Goal: Information Seeking & Learning: Learn about a topic

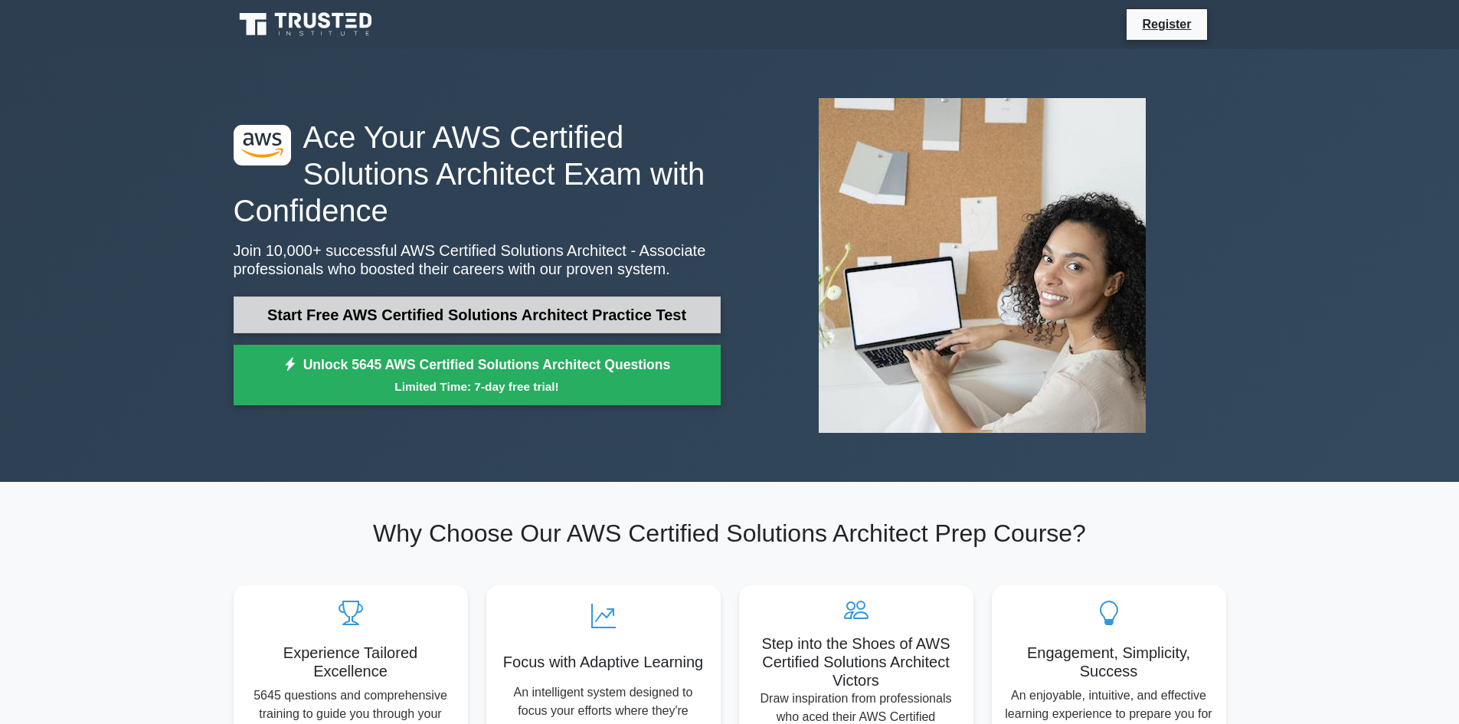
click at [555, 323] on link "Start Free AWS Certified Solutions Architect Practice Test" at bounding box center [477, 314] width 487 height 37
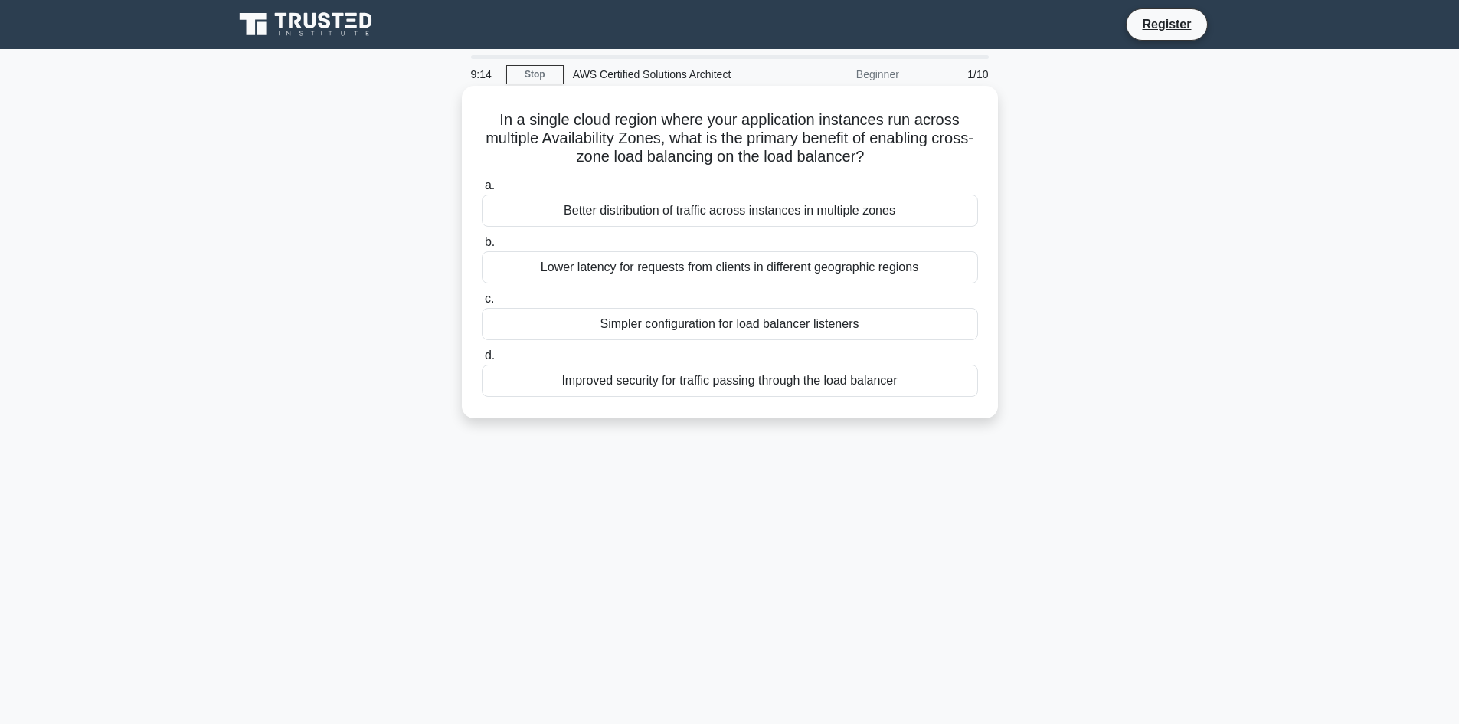
click at [635, 262] on div "Lower latency for requests from clients in different geographic regions" at bounding box center [730, 267] width 496 height 32
click at [482, 247] on input "b. Lower latency for requests from clients in different geographic regions" at bounding box center [482, 242] width 0 height 10
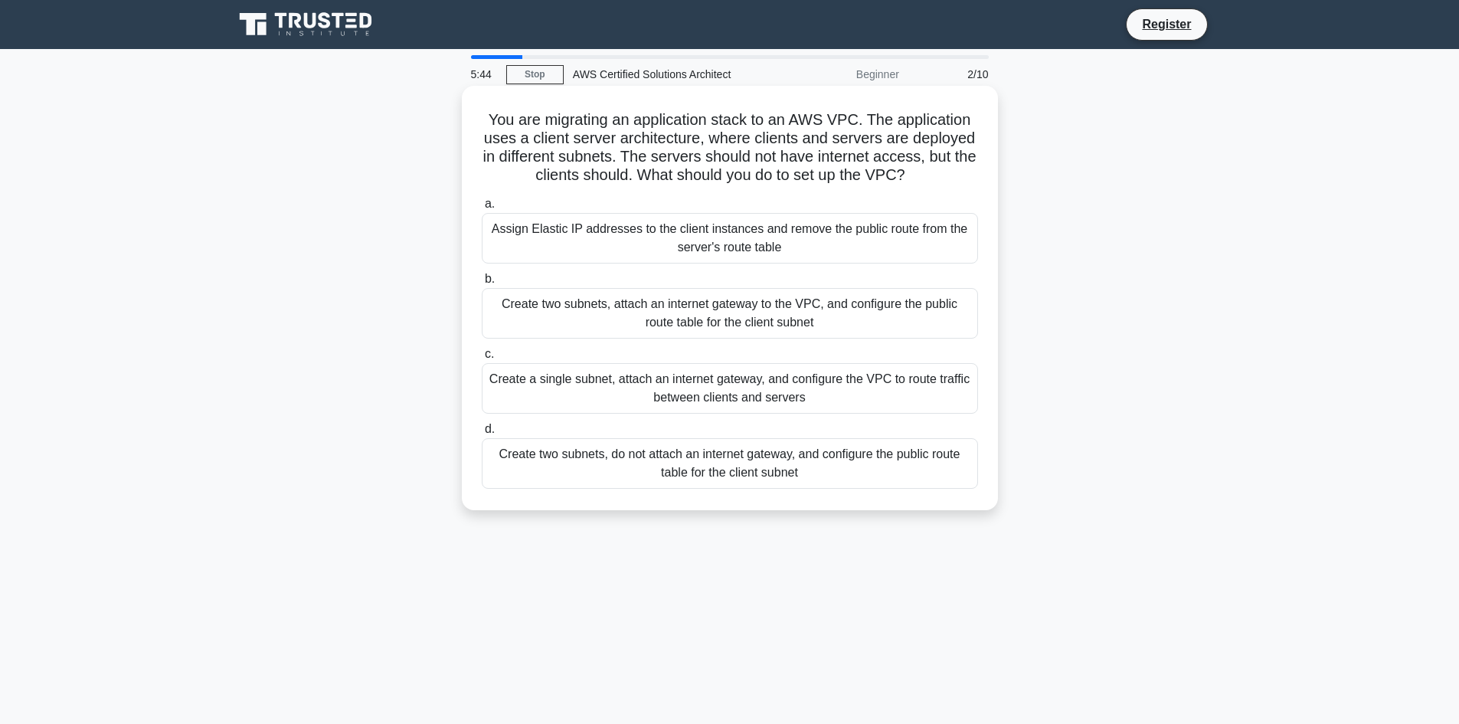
click at [637, 385] on div "Create a single subnet, attach an internet gateway, and configure the VPC to ro…" at bounding box center [730, 388] width 496 height 51
click at [482, 359] on input "c. Create a single subnet, attach an internet gateway, and configure the VPC to…" at bounding box center [482, 354] width 0 height 10
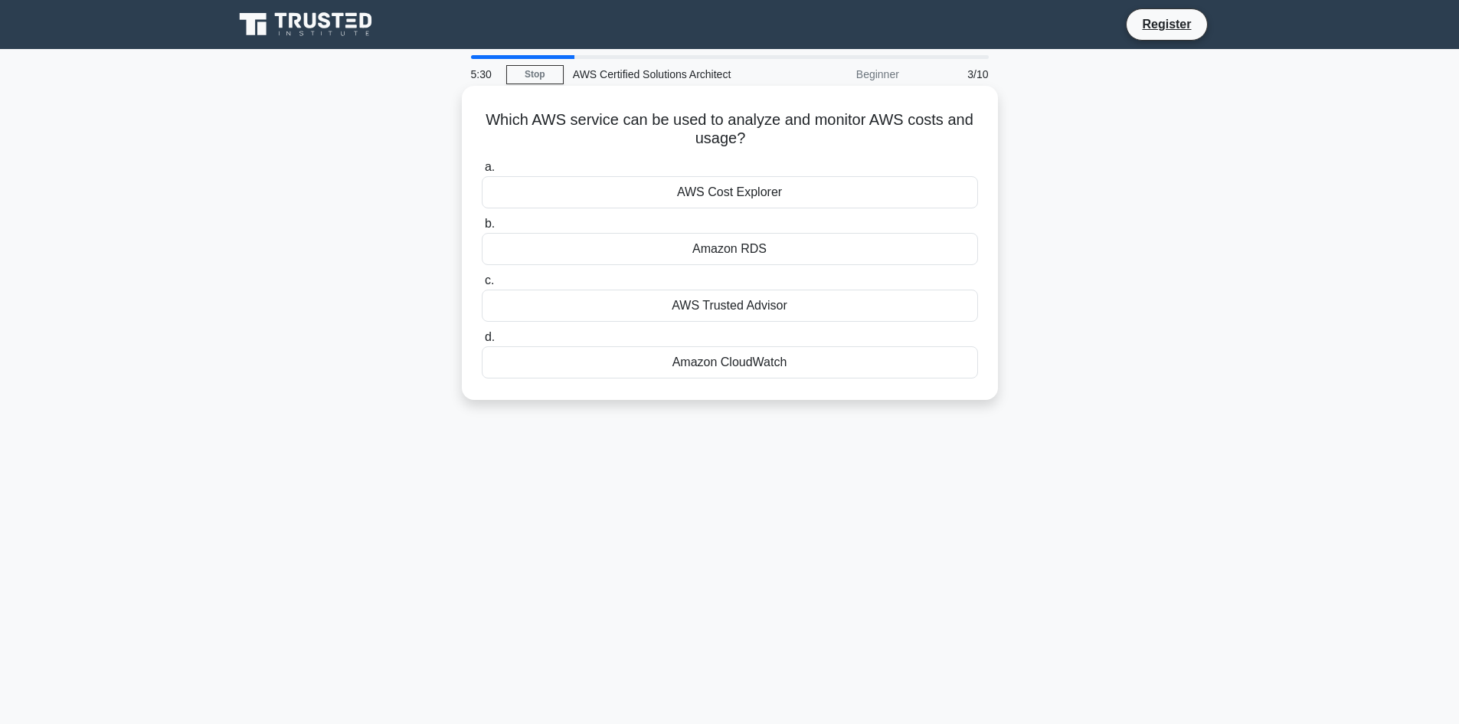
click at [737, 185] on div "AWS Cost Explorer" at bounding box center [730, 192] width 496 height 32
click at [482, 172] on input "a. AWS Cost Explorer" at bounding box center [482, 167] width 0 height 10
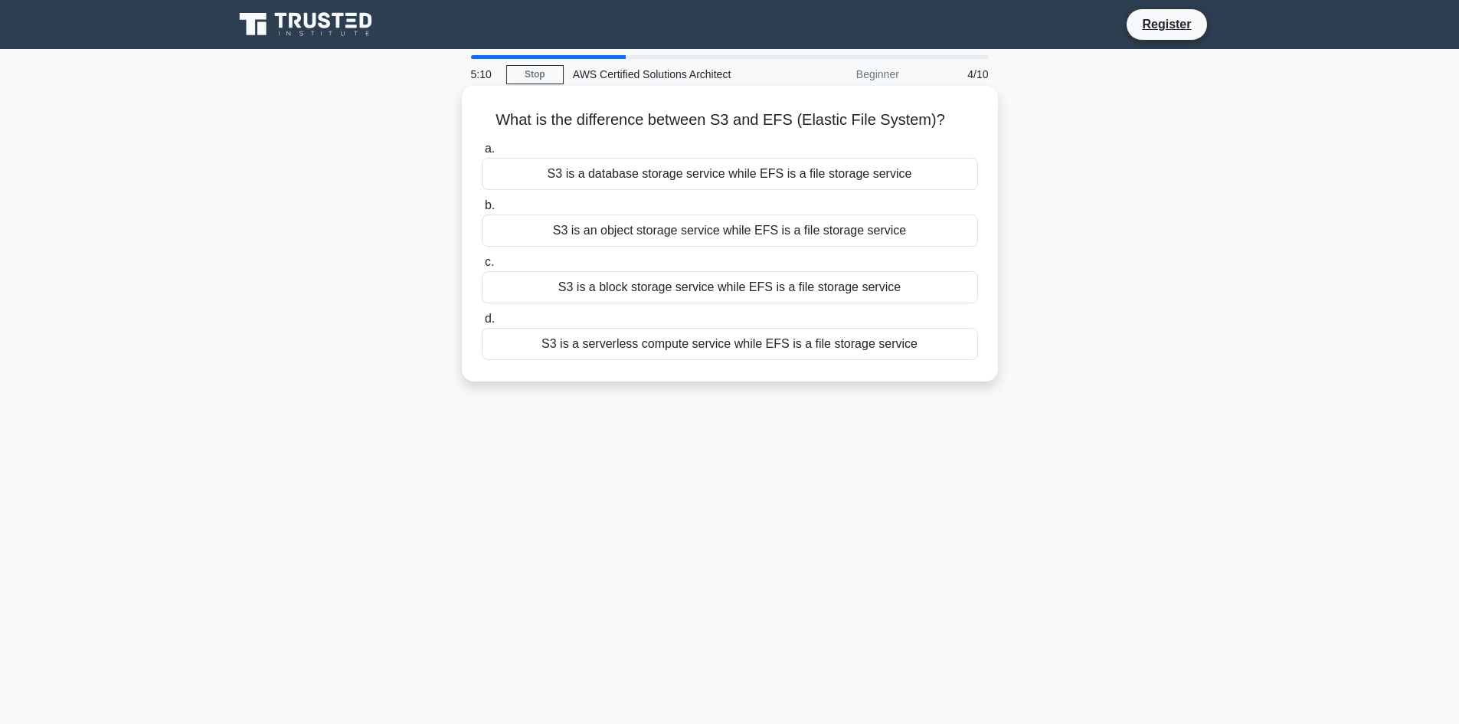
click at [679, 168] on div "S3 is a database storage service while EFS is a file storage service" at bounding box center [730, 174] width 496 height 32
click at [482, 154] on input "a. S3 is a database storage service while EFS is a file storage service" at bounding box center [482, 149] width 0 height 10
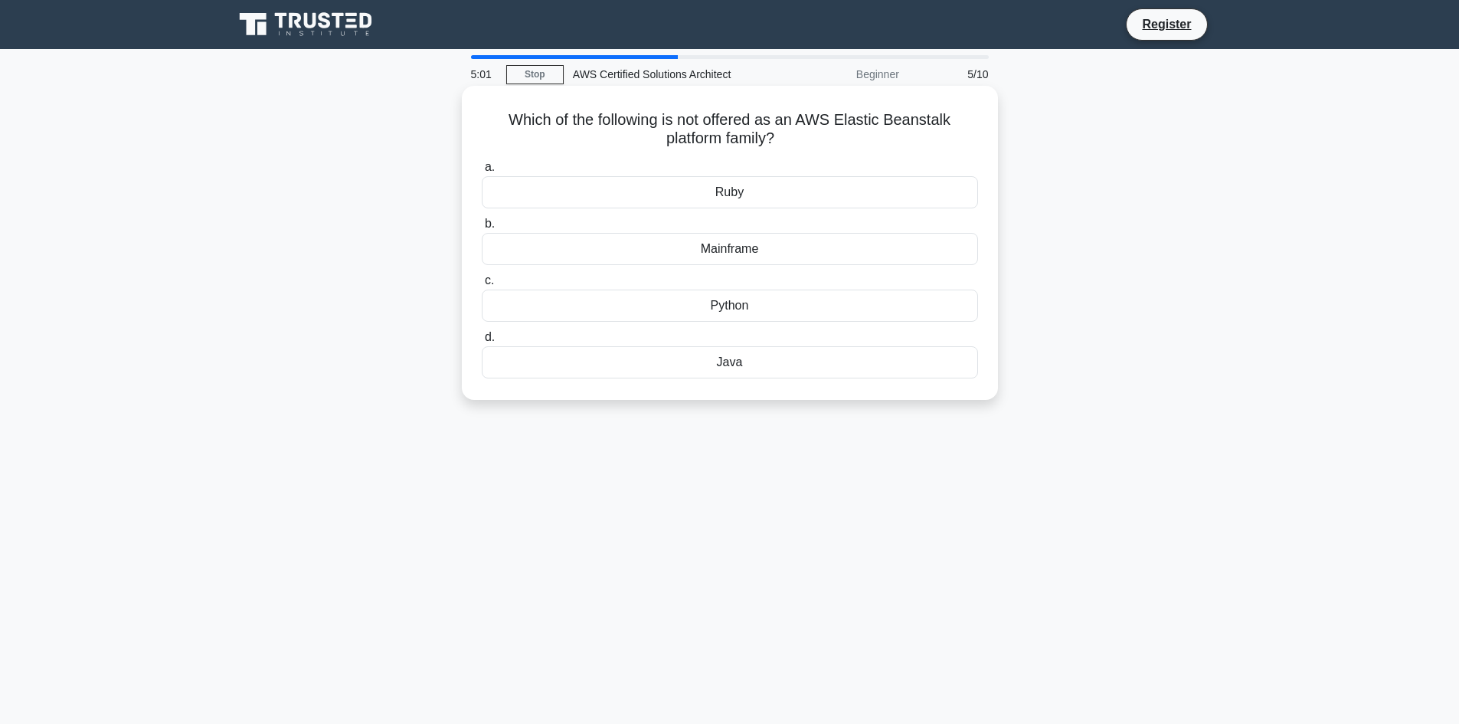
click at [773, 189] on div "Ruby" at bounding box center [730, 192] width 496 height 32
click at [482, 172] on input "a. Ruby" at bounding box center [482, 167] width 0 height 10
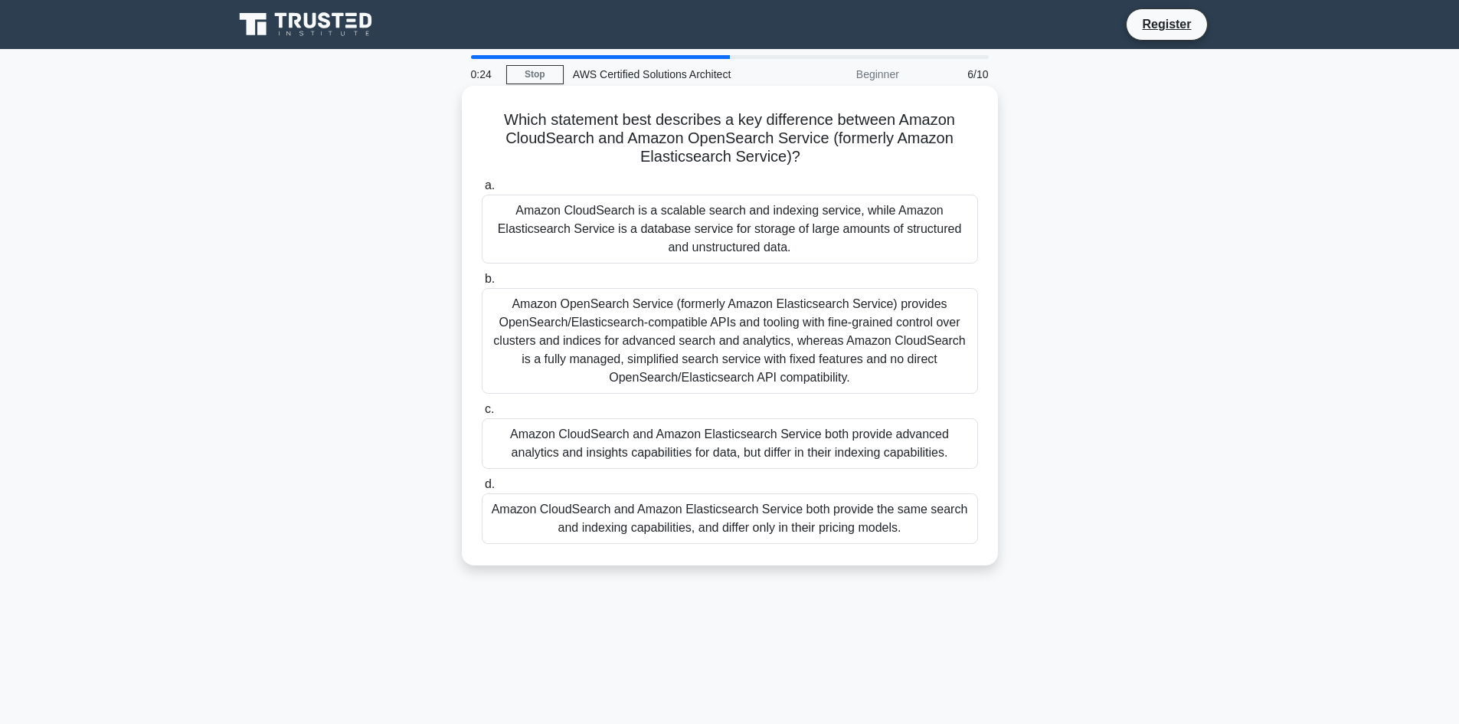
click at [771, 521] on div "Amazon CloudSearch and Amazon Elasticsearch Service both provide the same searc…" at bounding box center [730, 518] width 496 height 51
click at [482, 490] on input "d. Amazon CloudSearch and Amazon Elasticsearch Service both provide the same se…" at bounding box center [482, 485] width 0 height 10
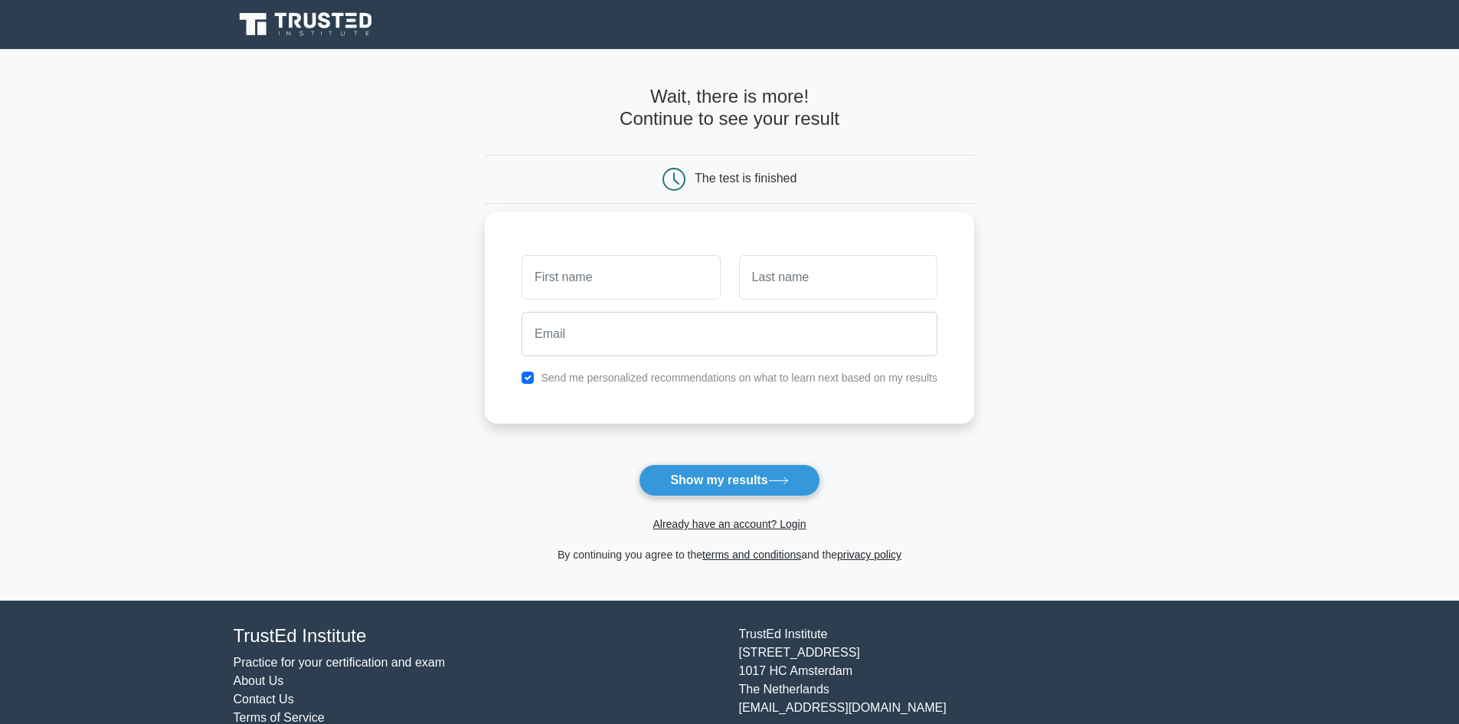
click at [581, 248] on div "Send me personalized recommendations on what to learn next based on my results" at bounding box center [730, 317] width 490 height 211
click at [583, 271] on input "text" at bounding box center [621, 277] width 198 height 44
type input "[PERSON_NAME]"
click at [857, 294] on input "text" at bounding box center [838, 277] width 198 height 44
type input "Munasinghe"
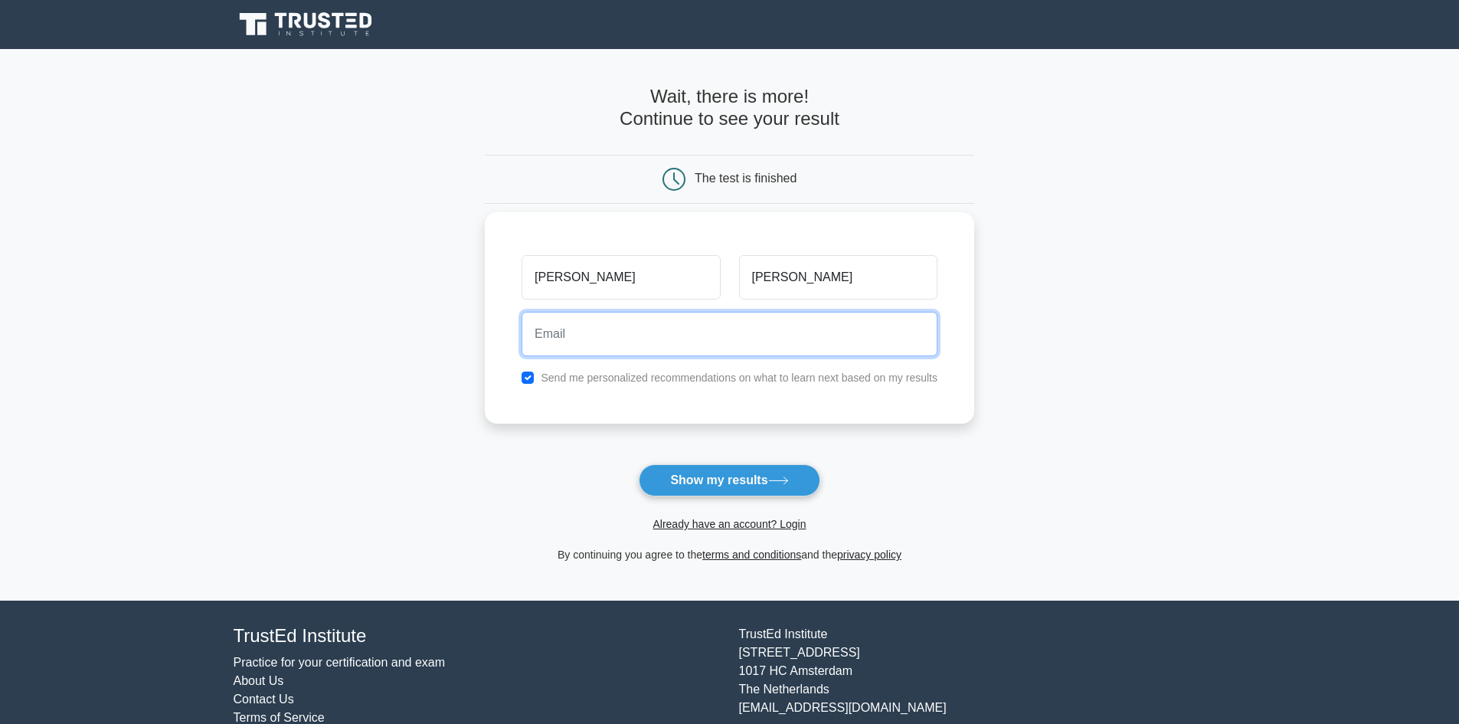
click at [853, 344] on input "email" at bounding box center [730, 334] width 416 height 44
click at [791, 348] on input "sagedashboardmonitor@gmail.com" at bounding box center [730, 334] width 416 height 44
type input "s"
click at [768, 317] on input "s" at bounding box center [730, 334] width 416 height 44
click at [627, 330] on input "email" at bounding box center [730, 334] width 416 height 44
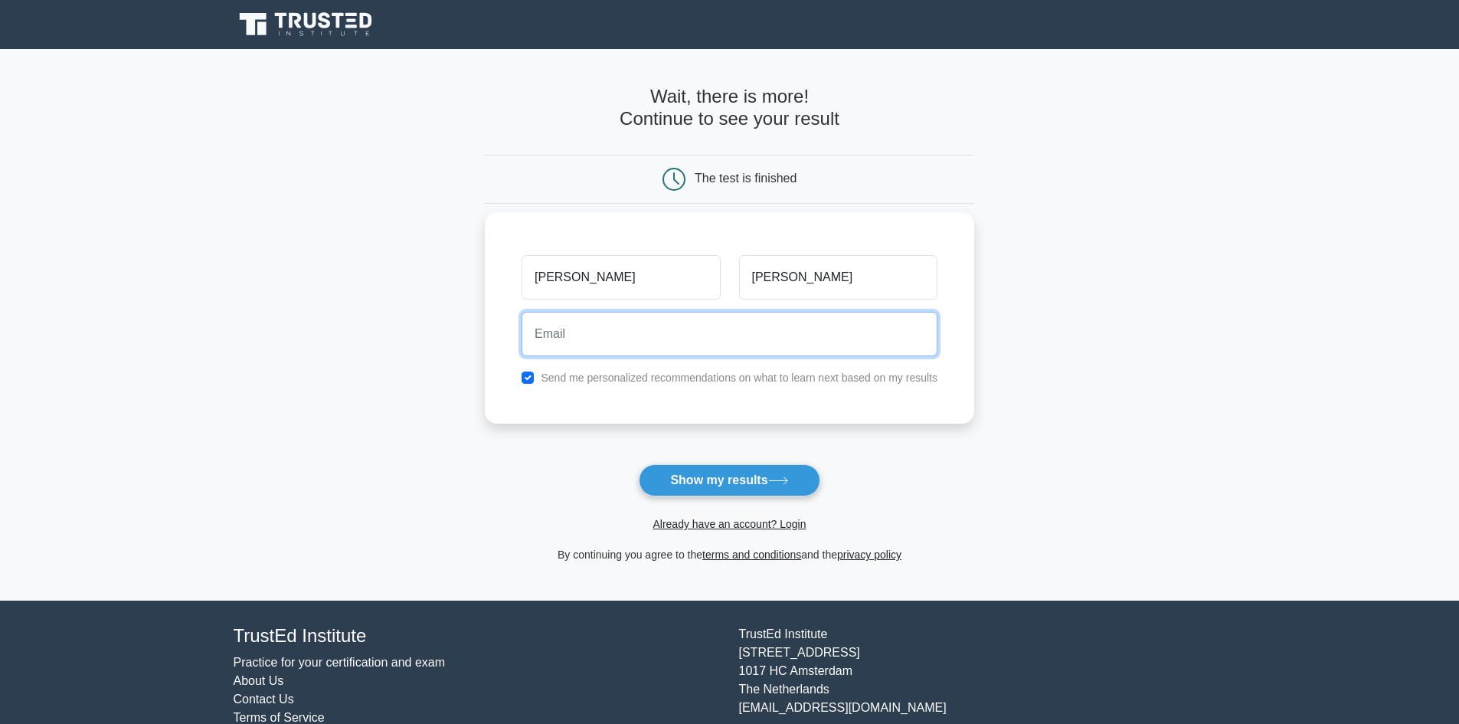
type input "imunasingh@wiley.com"
click at [757, 355] on input "imunasingh@wiley.com" at bounding box center [730, 334] width 416 height 44
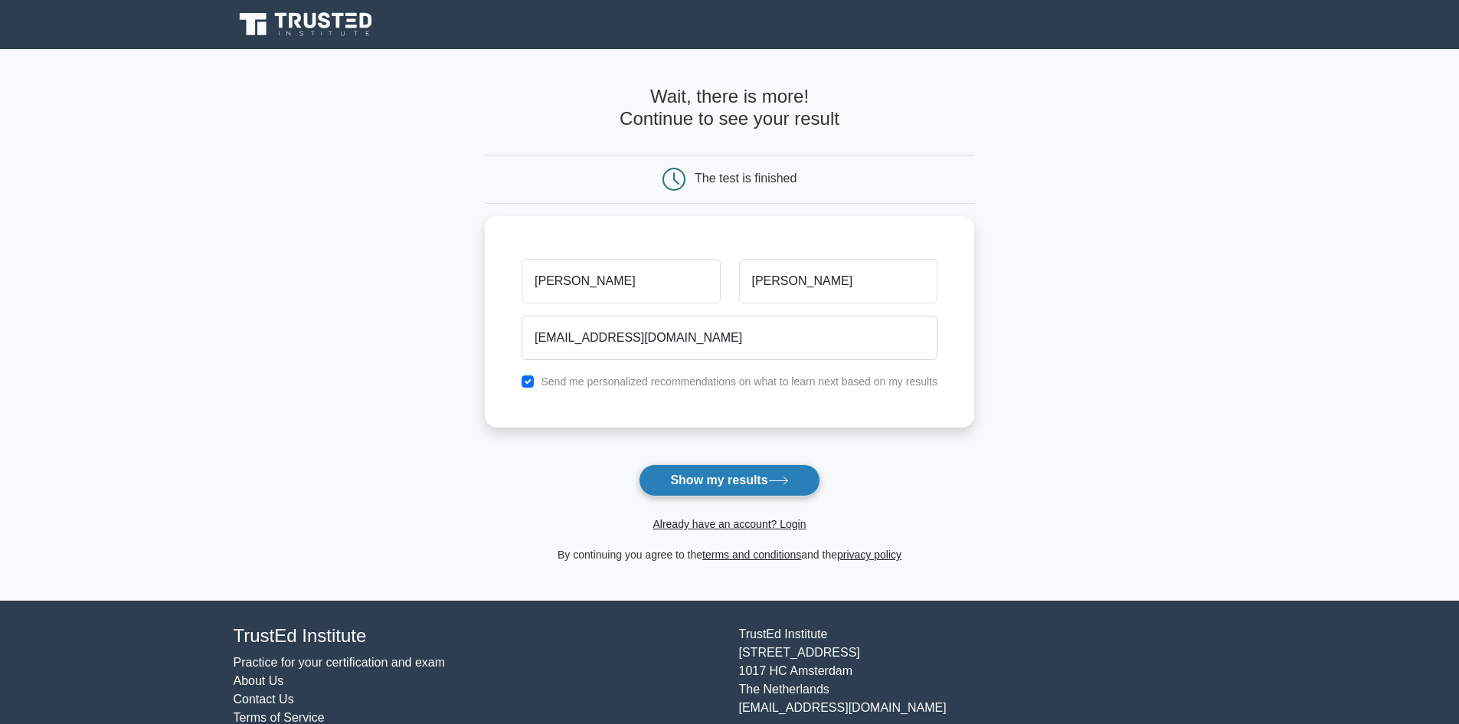
click at [736, 490] on button "Show my results" at bounding box center [729, 480] width 181 height 32
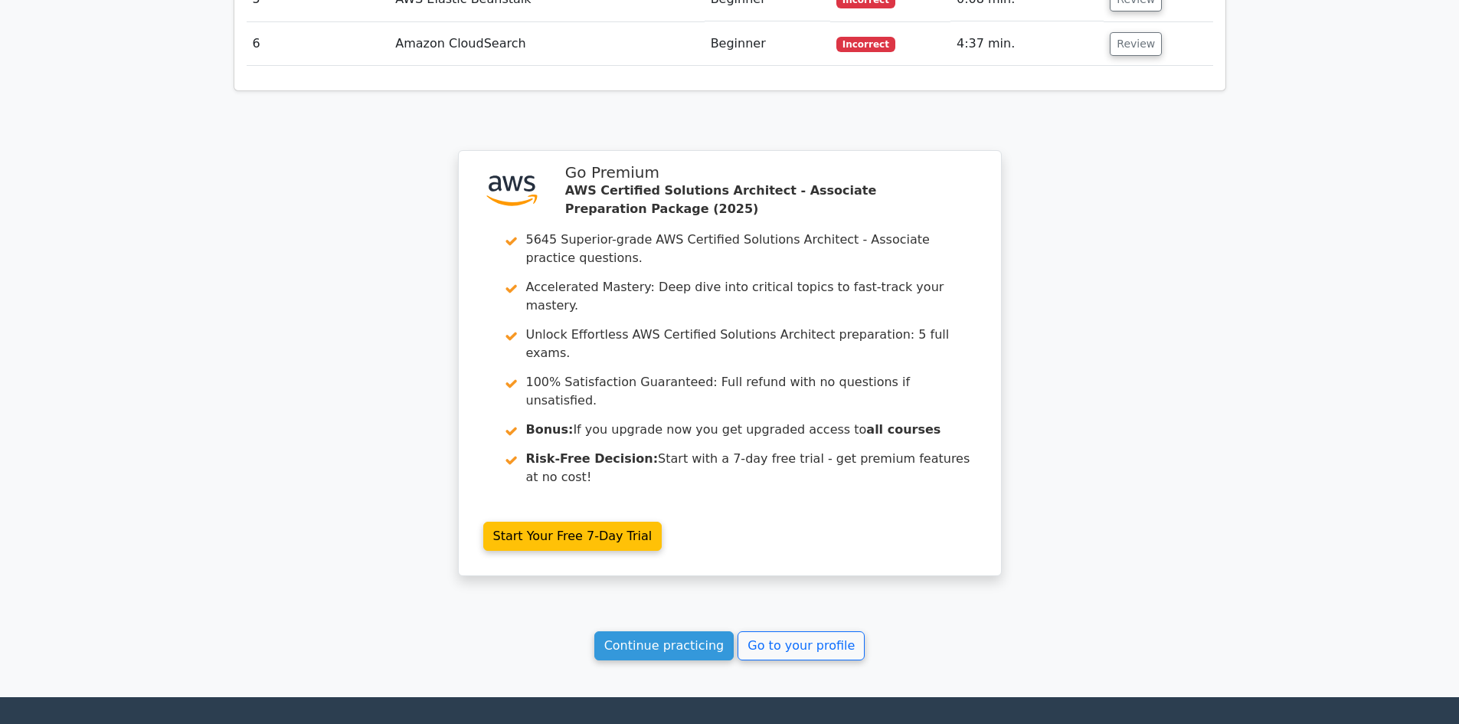
scroll to position [2025, 0]
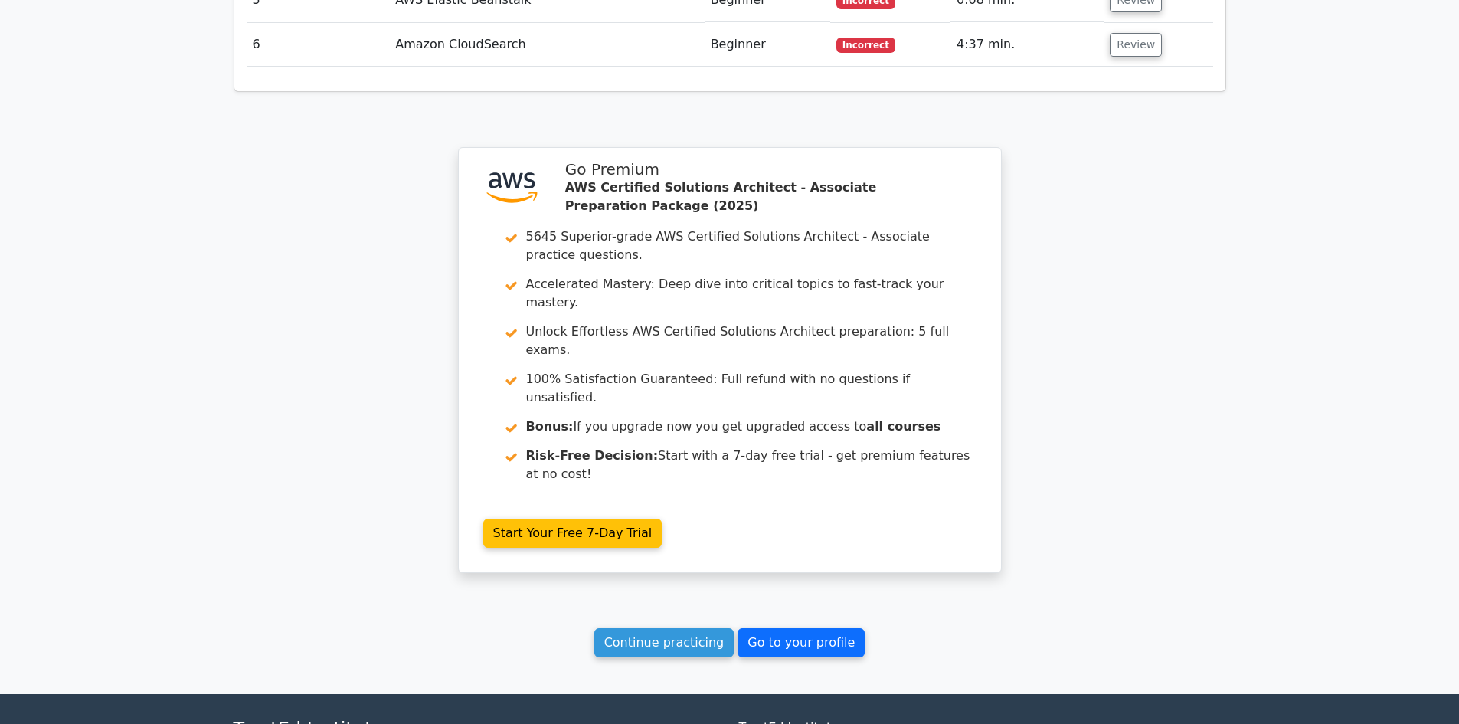
click at [781, 628] on link "Go to your profile" at bounding box center [801, 642] width 127 height 29
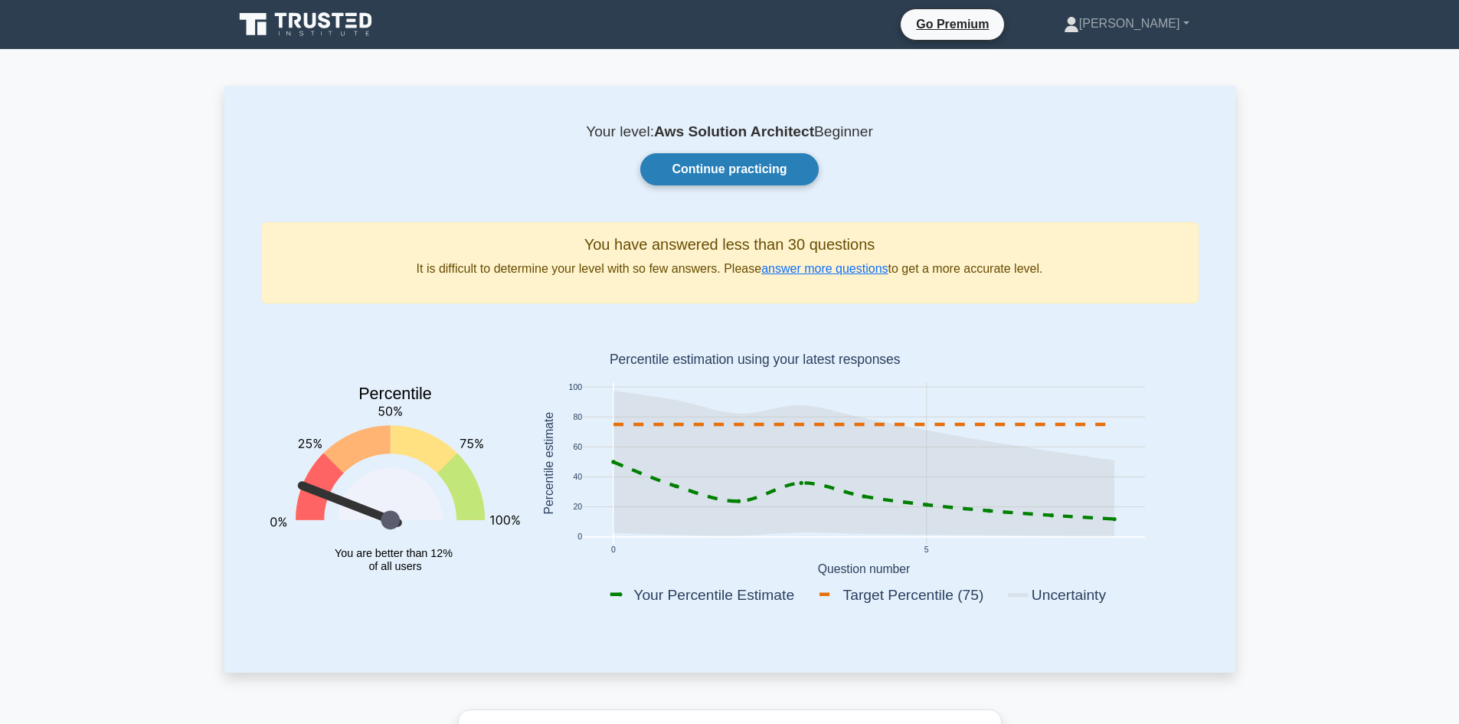
click at [757, 181] on link "Continue practicing" at bounding box center [729, 169] width 178 height 32
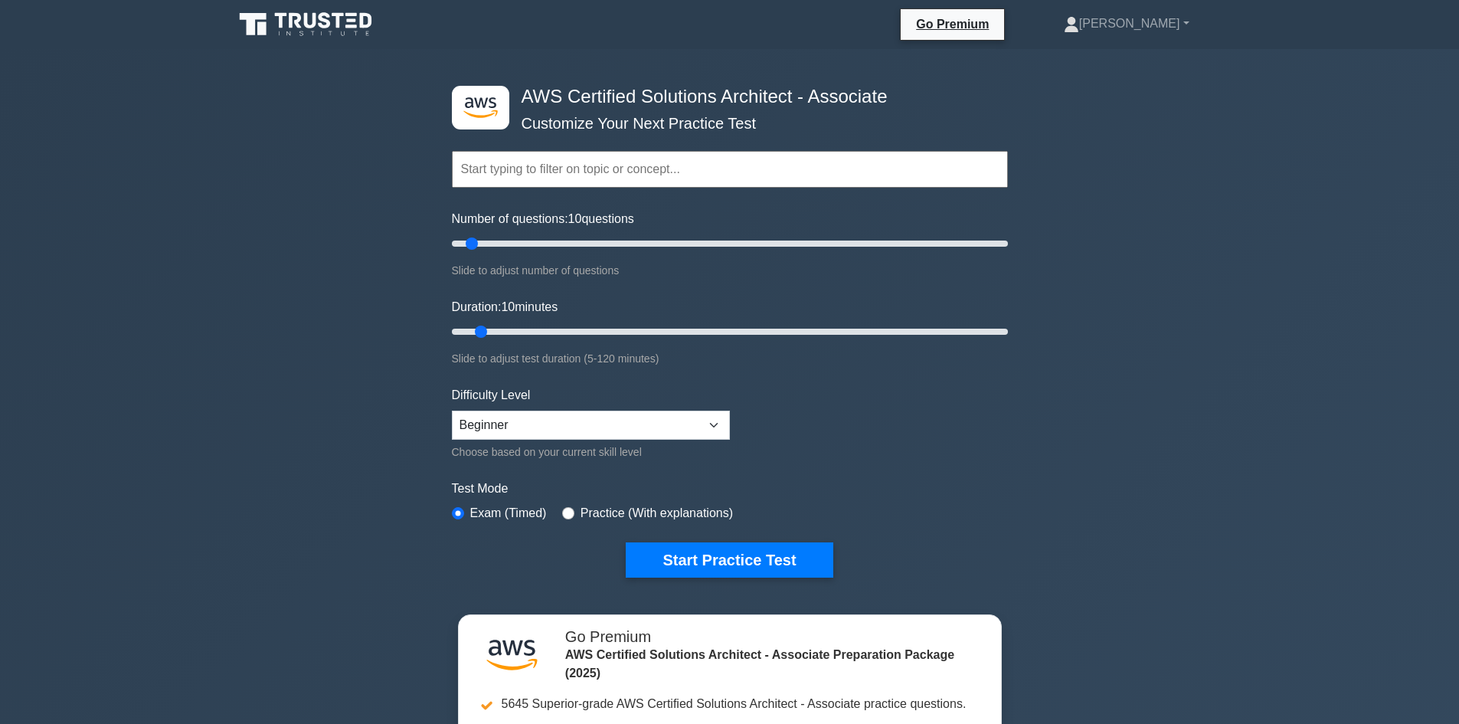
drag, startPoint x: 523, startPoint y: 121, endPoint x: 575, endPoint y: 120, distance: 52.1
click at [575, 120] on div "Topics Amazon EC2 Amazon S3 Amazon VPC AWS Identity and Access Management (IAM)…" at bounding box center [730, 147] width 556 height 87
drag, startPoint x: 521, startPoint y: 124, endPoint x: 624, endPoint y: 120, distance: 103.5
click at [624, 120] on div "Topics Amazon EC2 Amazon S3 Amazon VPC AWS Identity and Access Management (IAM)…" at bounding box center [730, 147] width 556 height 87
click at [490, 330] on input "Duration: 10 minutes" at bounding box center [730, 332] width 556 height 18
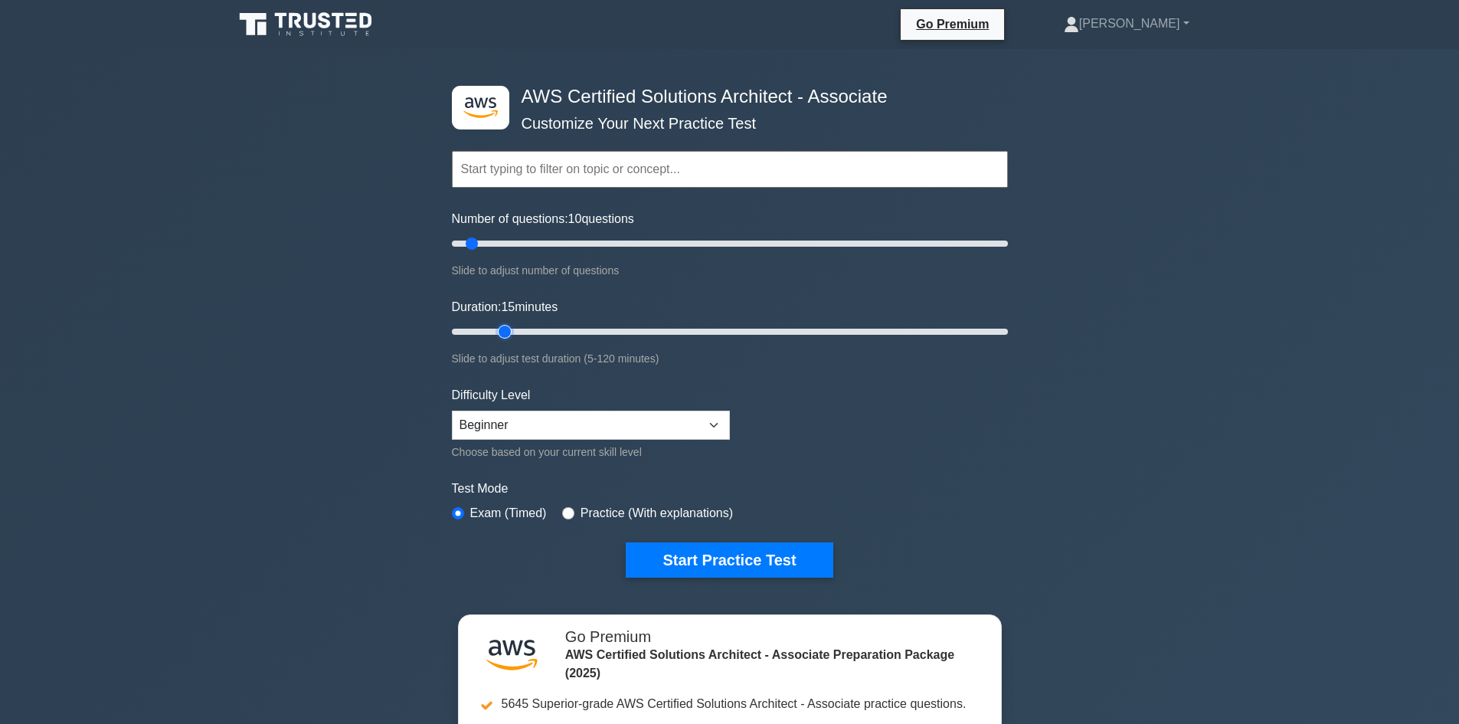
drag, startPoint x: 478, startPoint y: 330, endPoint x: 497, endPoint y: 331, distance: 19.2
type input "15"
click at [497, 331] on input "Duration: 15 minutes" at bounding box center [730, 332] width 556 height 18
click at [842, 379] on form "Topics Amazon EC2 Amazon S3 Amazon VPC AWS Identity and Access Management (IAM)…" at bounding box center [730, 340] width 556 height 473
click at [706, 431] on select "Beginner Intermediate Expert" at bounding box center [591, 425] width 278 height 29
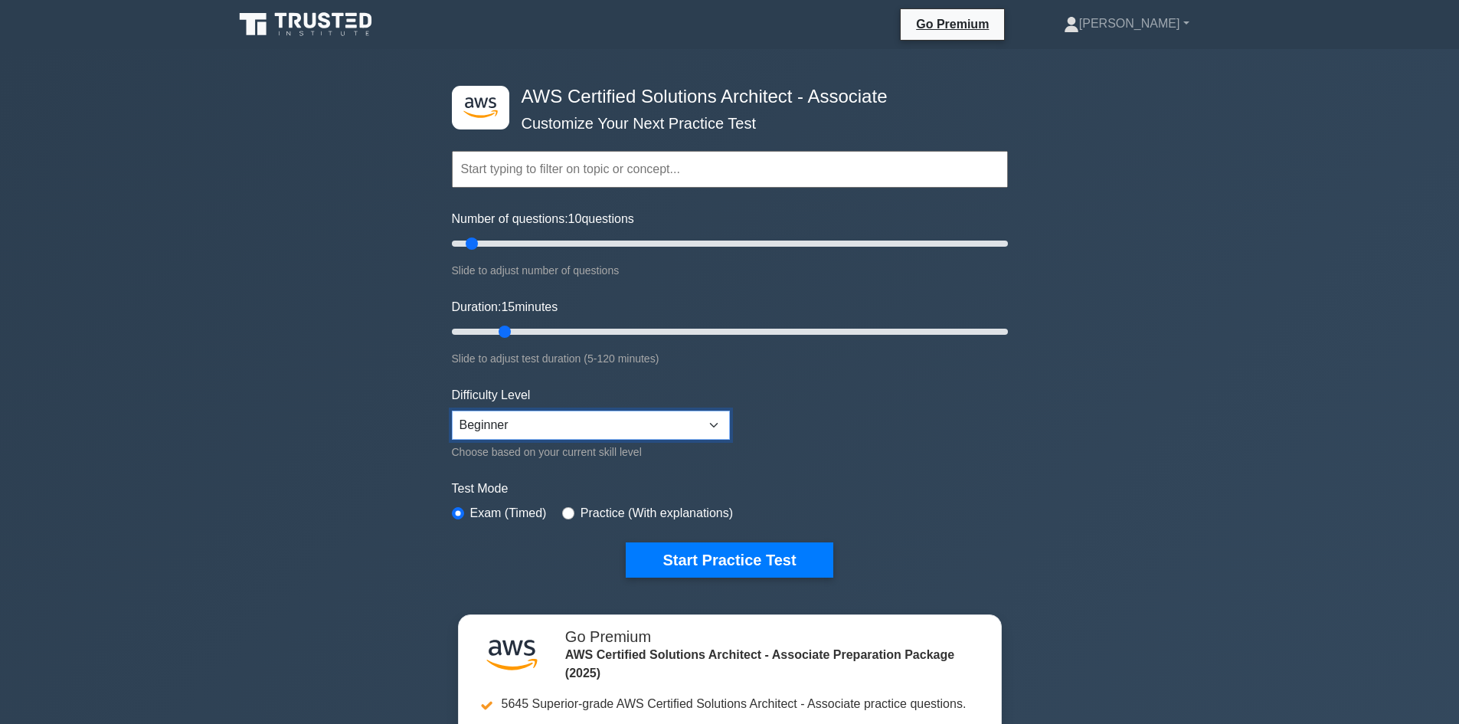
click at [706, 431] on select "Beginner Intermediate Expert" at bounding box center [591, 425] width 278 height 29
click at [882, 411] on form "Topics Amazon EC2 Amazon S3 Amazon VPC AWS Identity and Access Management (IAM)…" at bounding box center [730, 340] width 556 height 473
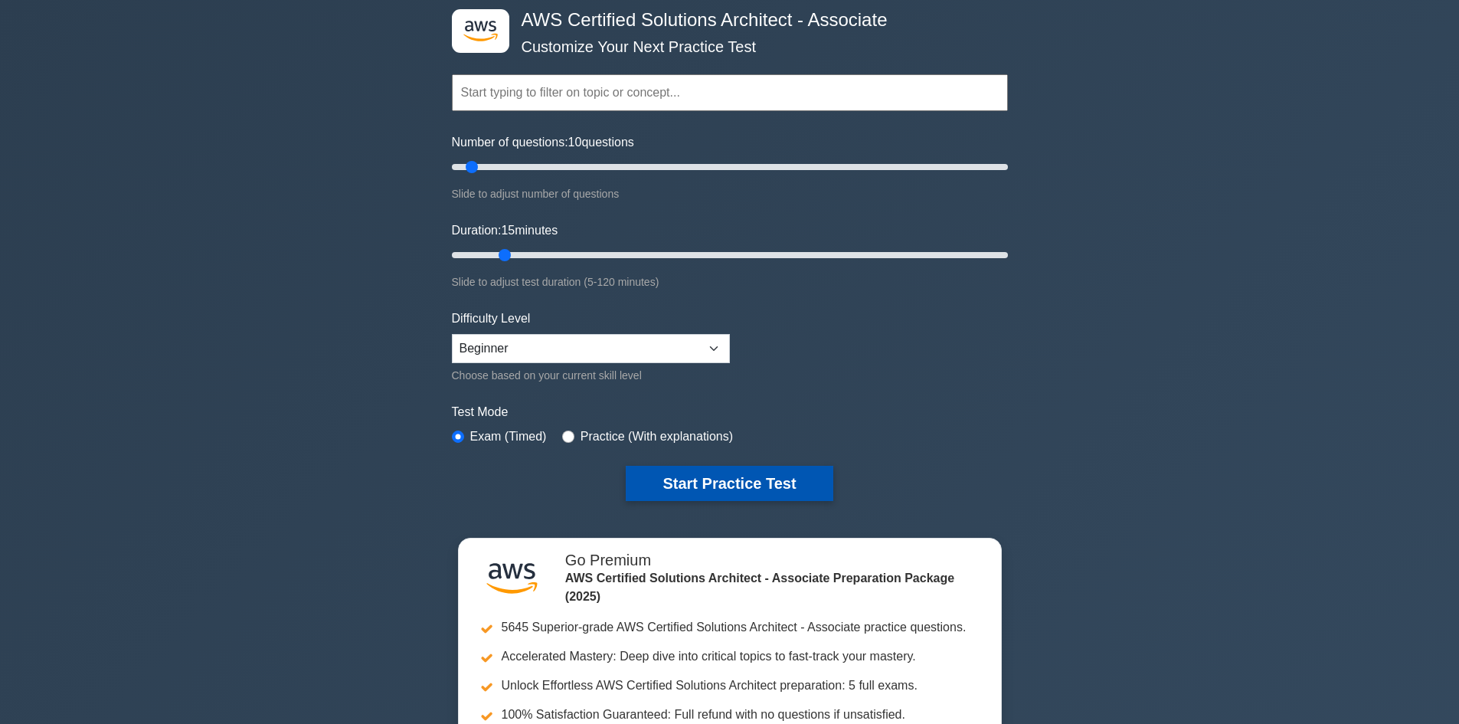
click at [780, 475] on button "Start Practice Test" at bounding box center [729, 483] width 207 height 35
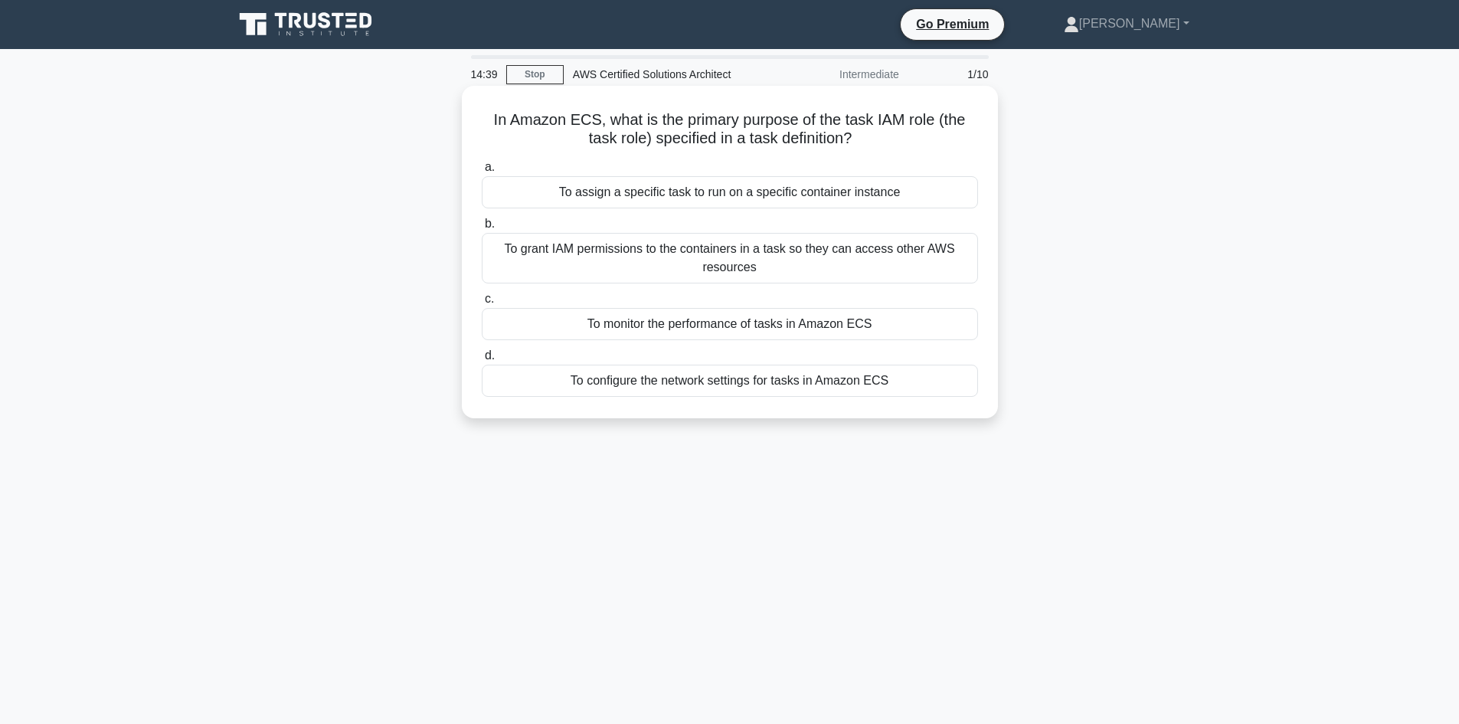
click at [735, 264] on div "To grant IAM permissions to the containers in a task so they can access other A…" at bounding box center [730, 258] width 496 height 51
click at [482, 229] on input "b. To grant IAM permissions to the containers in a task so they can access othe…" at bounding box center [482, 224] width 0 height 10
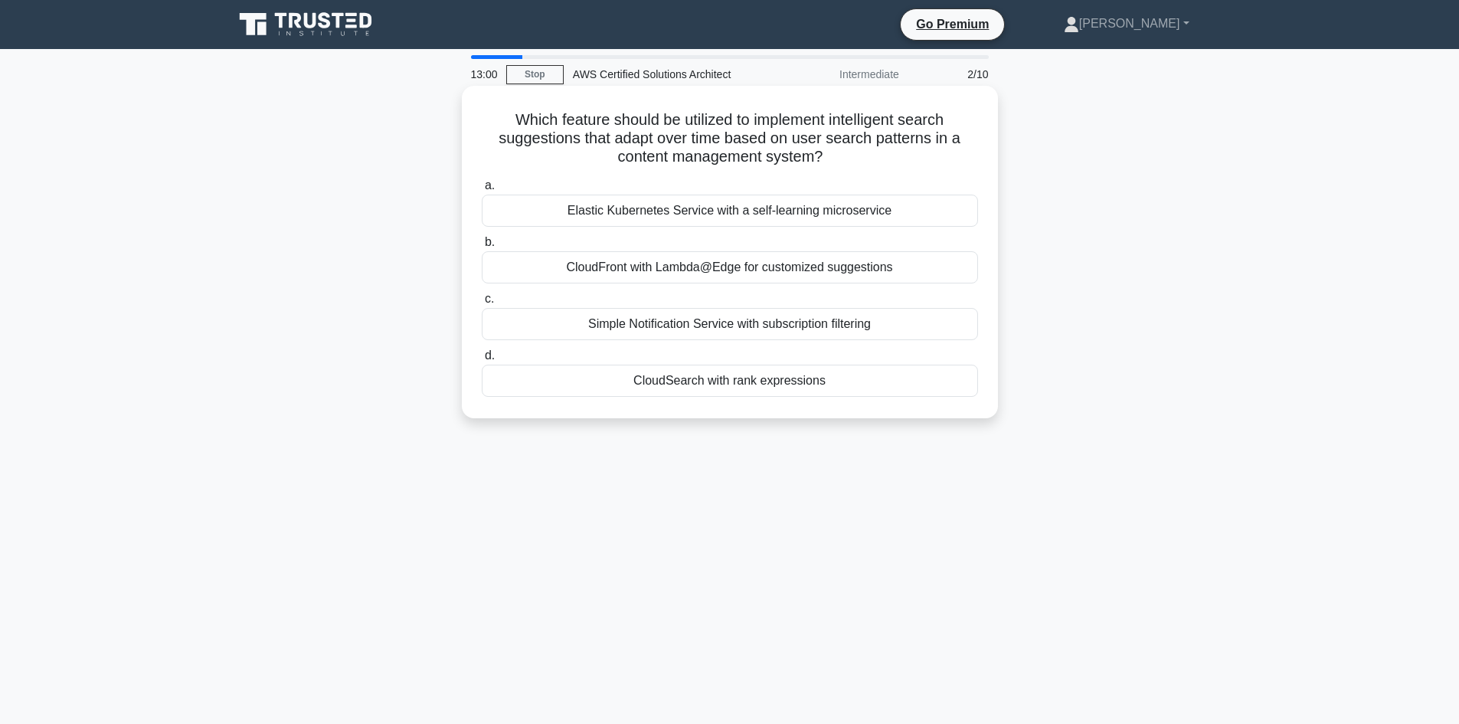
click at [772, 393] on div "CloudSearch with rank expressions" at bounding box center [730, 381] width 496 height 32
click at [482, 361] on input "d. CloudSearch with rank expressions" at bounding box center [482, 356] width 0 height 10
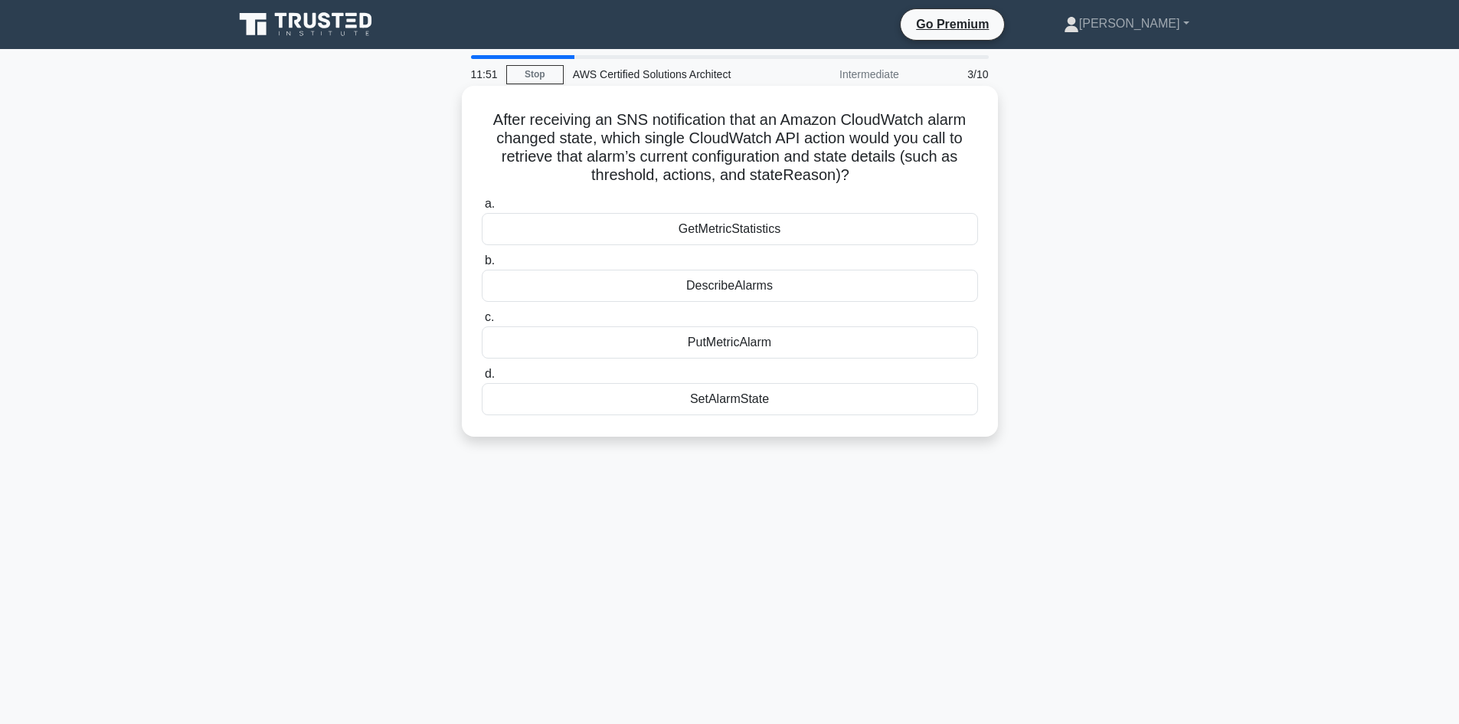
click at [765, 228] on div "GetMetricStatistics" at bounding box center [730, 229] width 496 height 32
click at [482, 209] on input "a. GetMetricStatistics" at bounding box center [482, 204] width 0 height 10
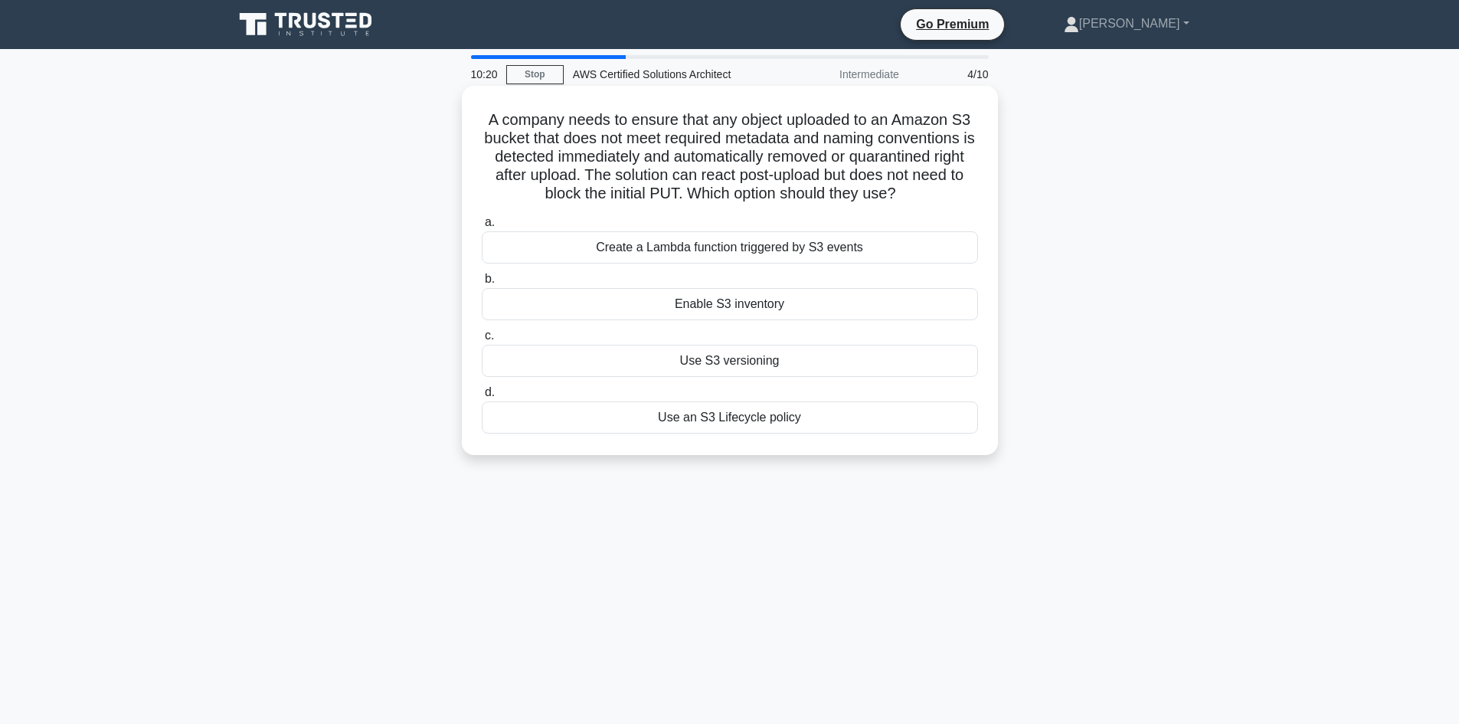
click at [683, 414] on div "Use an S3 Lifecycle policy" at bounding box center [730, 417] width 496 height 32
click at [482, 398] on input "d. Use an S3 Lifecycle policy" at bounding box center [482, 393] width 0 height 10
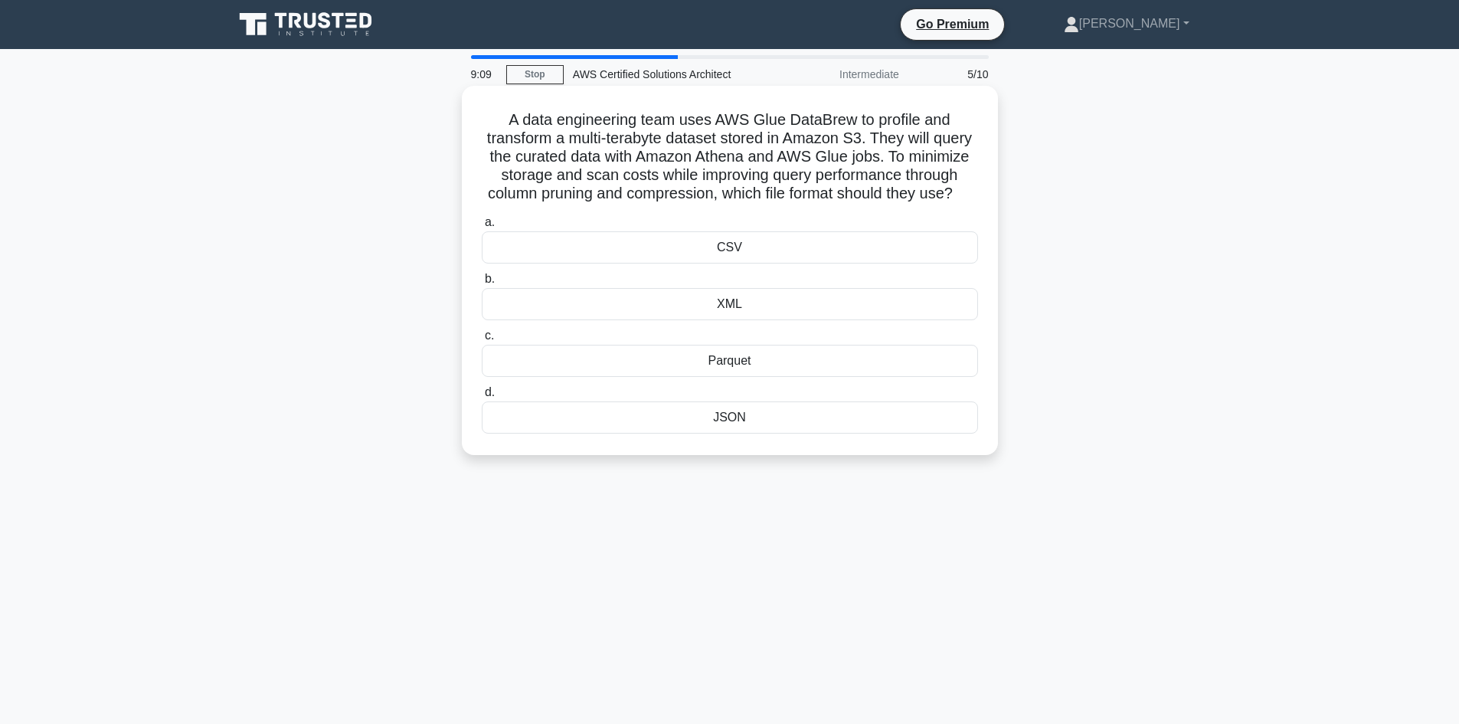
click at [797, 434] on div "JSON" at bounding box center [730, 417] width 496 height 32
click at [482, 398] on input "d. JSON" at bounding box center [482, 393] width 0 height 10
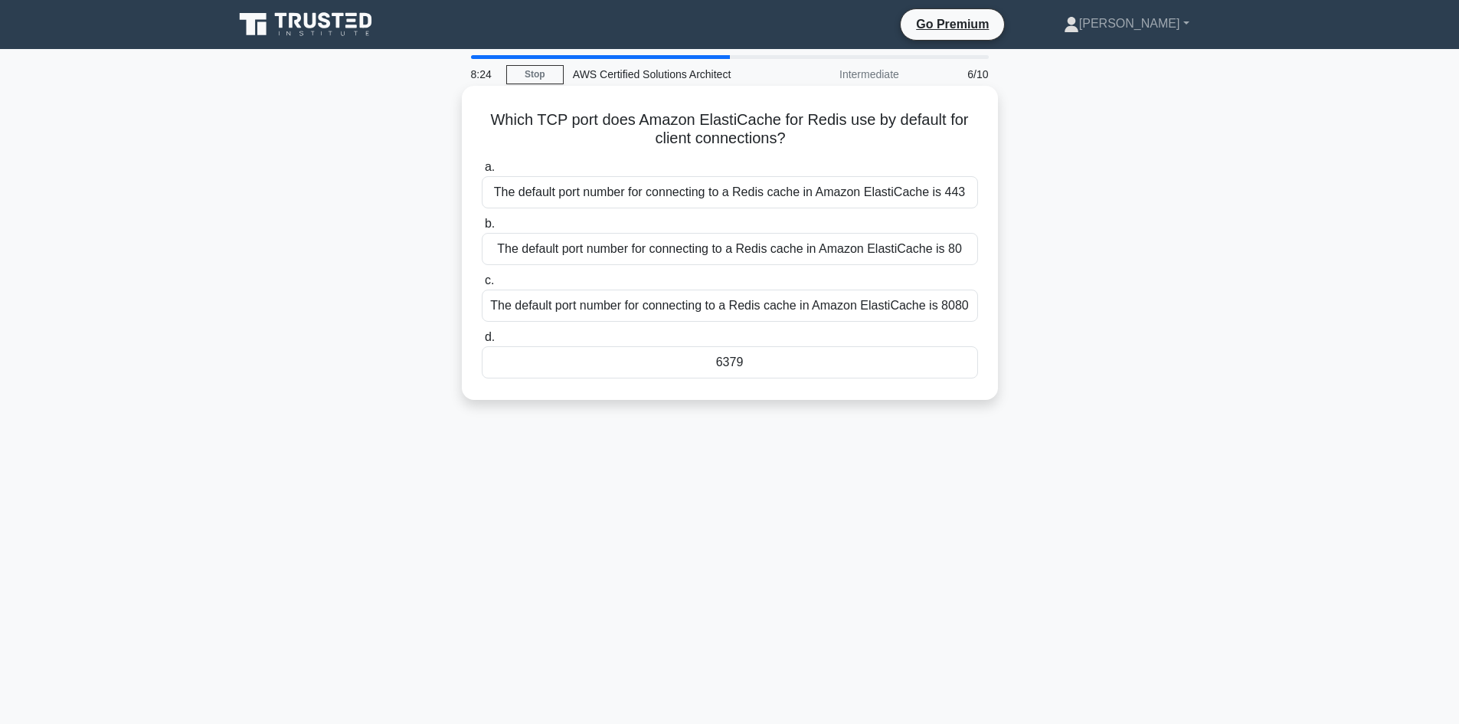
click at [705, 369] on div "6379" at bounding box center [730, 362] width 496 height 32
click at [482, 342] on input "d. 6379" at bounding box center [482, 337] width 0 height 10
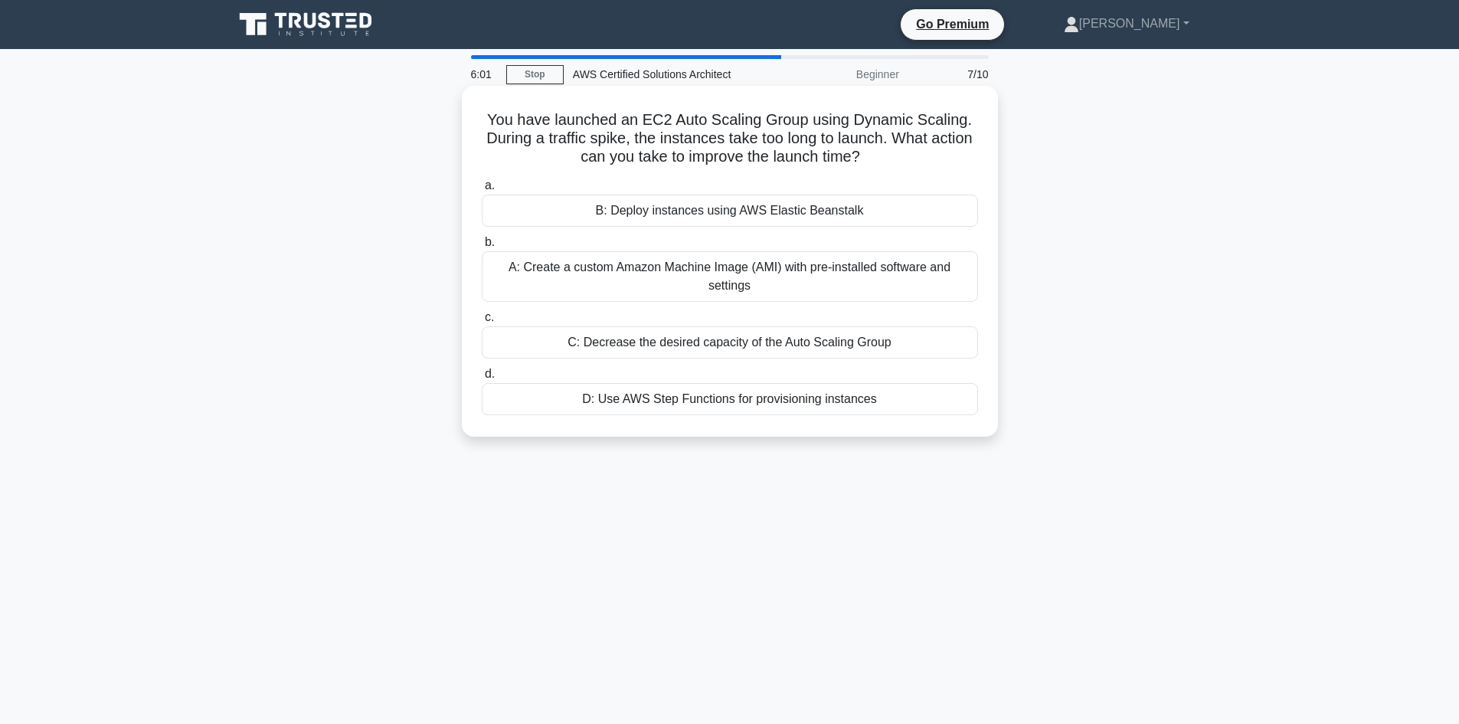
click at [899, 205] on div "B: Deploy instances using AWS Elastic Beanstalk" at bounding box center [730, 211] width 496 height 32
click at [482, 191] on input "a. B: Deploy instances using AWS Elastic Beanstalk" at bounding box center [482, 186] width 0 height 10
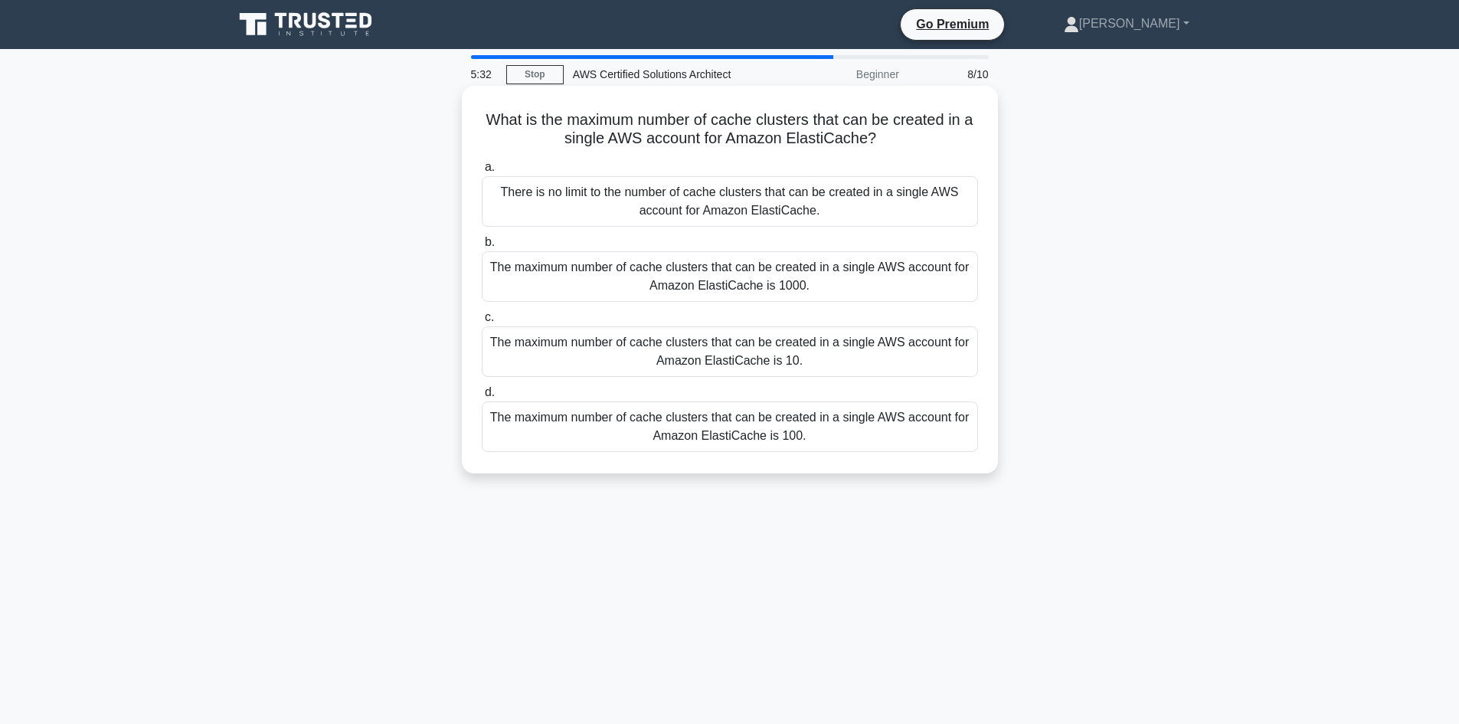
click at [745, 215] on div "There is no limit to the number of cache clusters that can be created in a sing…" at bounding box center [730, 201] width 496 height 51
click at [482, 172] on input "a. There is no limit to the number of cache clusters that can be created in a s…" at bounding box center [482, 167] width 0 height 10
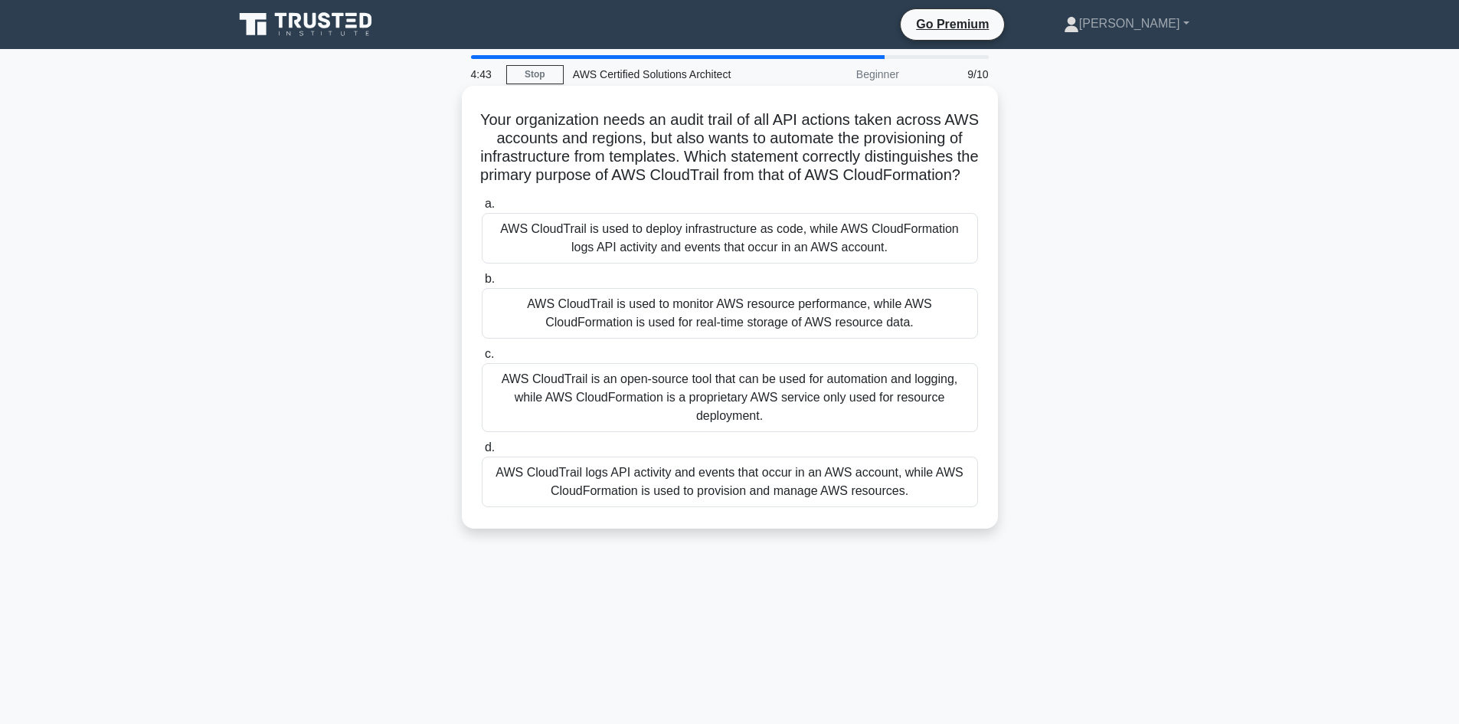
click at [810, 502] on div "AWS CloudTrail logs API activity and events that occur in an AWS account, while…" at bounding box center [730, 482] width 496 height 51
click at [482, 453] on input "d. AWS CloudTrail logs API activity and events that occur in an AWS account, wh…" at bounding box center [482, 448] width 0 height 10
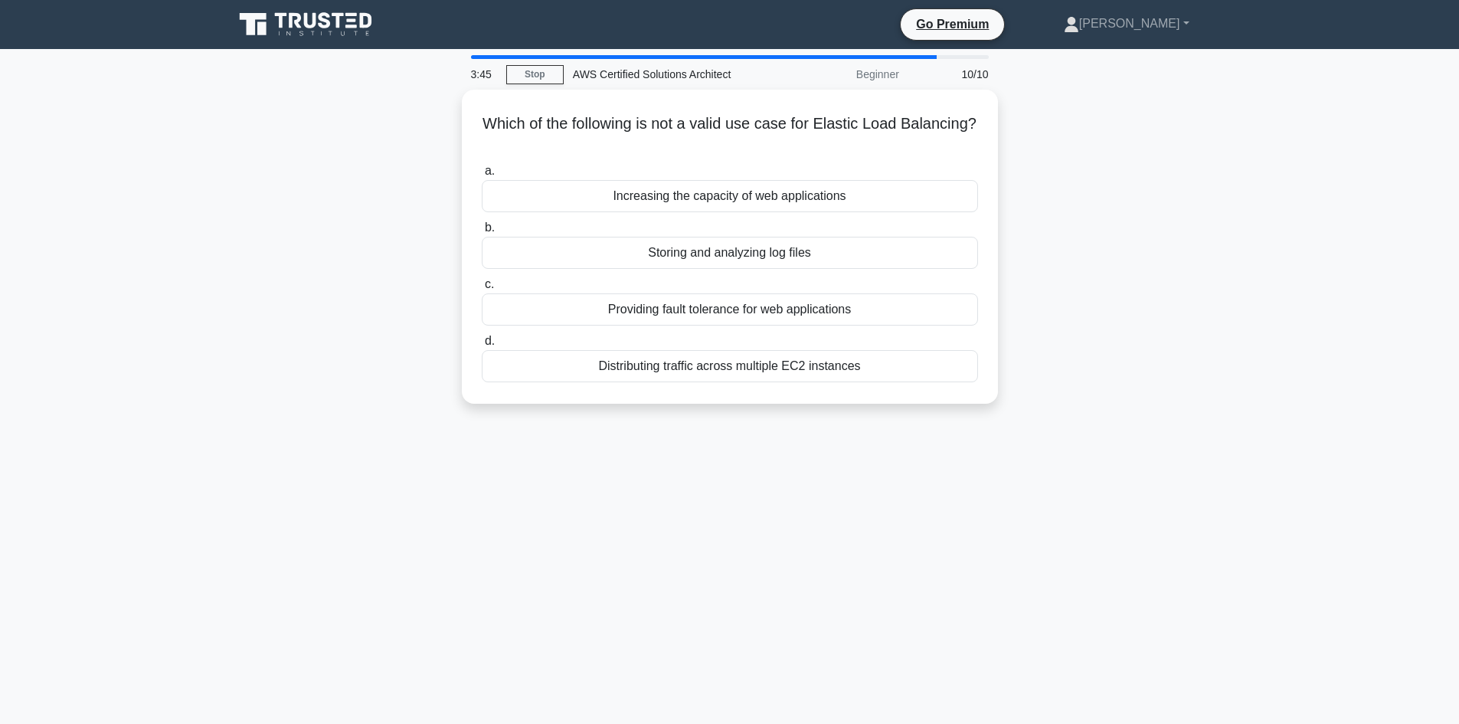
click at [1079, 246] on div "Which of the following is not a valid use case for Elastic Load Balancing? .spi…" at bounding box center [729, 256] width 1011 height 332
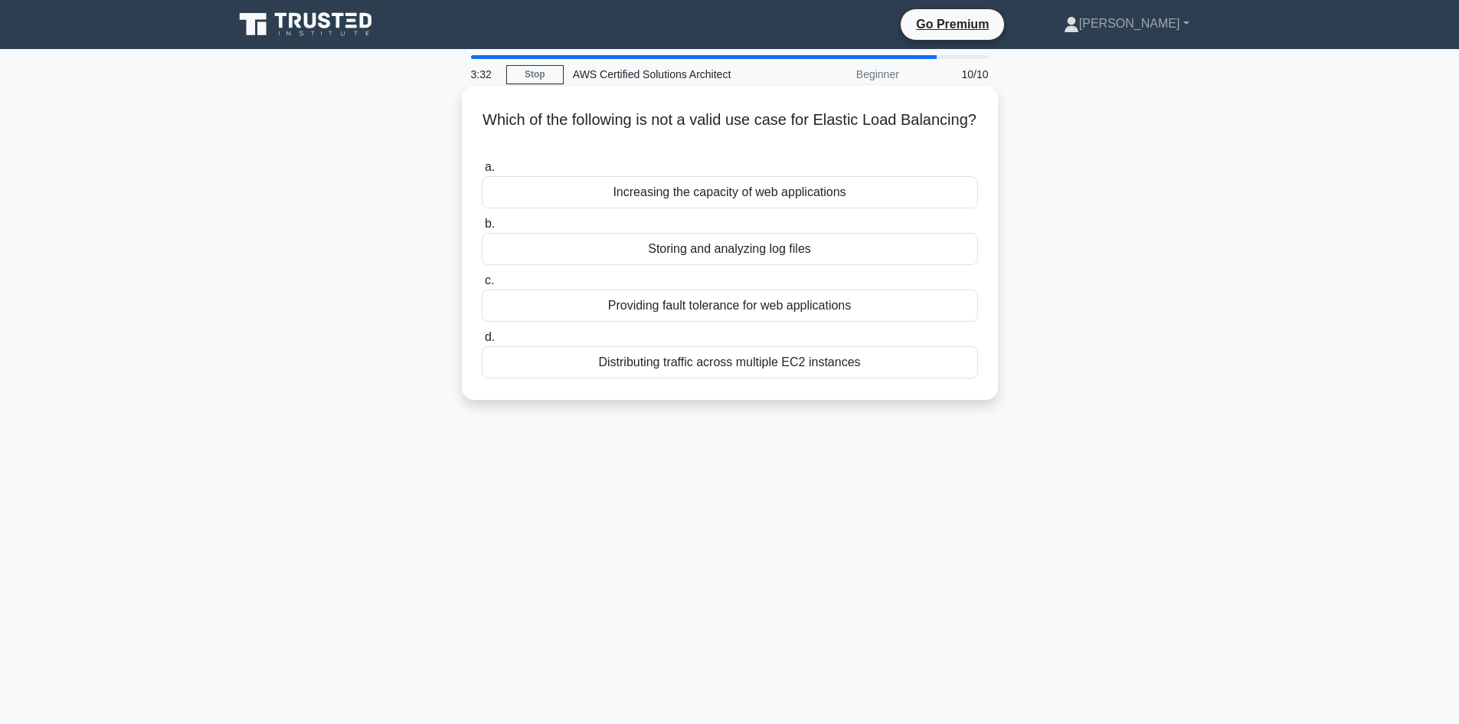
click at [831, 254] on div "Storing and analyzing log files" at bounding box center [730, 249] width 496 height 32
click at [482, 229] on input "b. Storing and analyzing log files" at bounding box center [482, 224] width 0 height 10
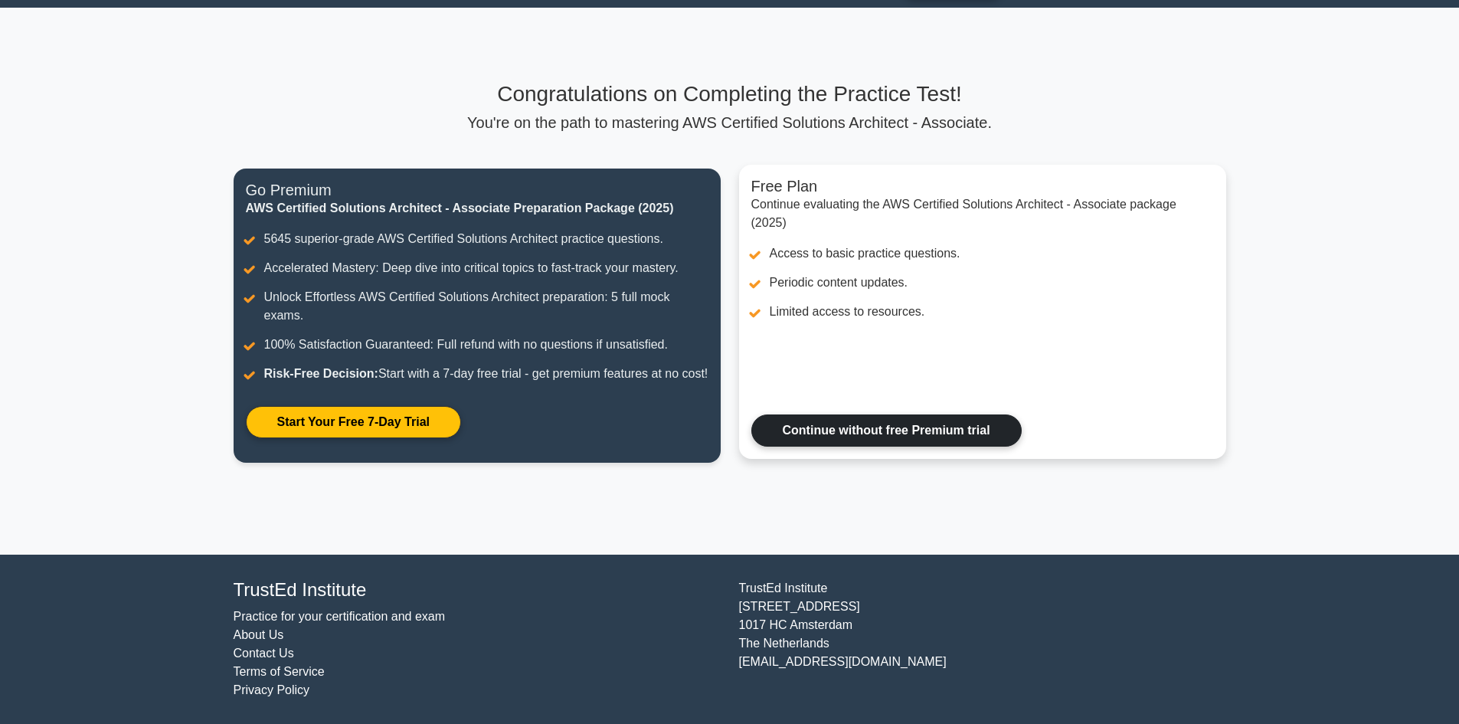
scroll to position [60, 0]
click at [965, 431] on link "Continue without free Premium trial" at bounding box center [886, 430] width 270 height 32
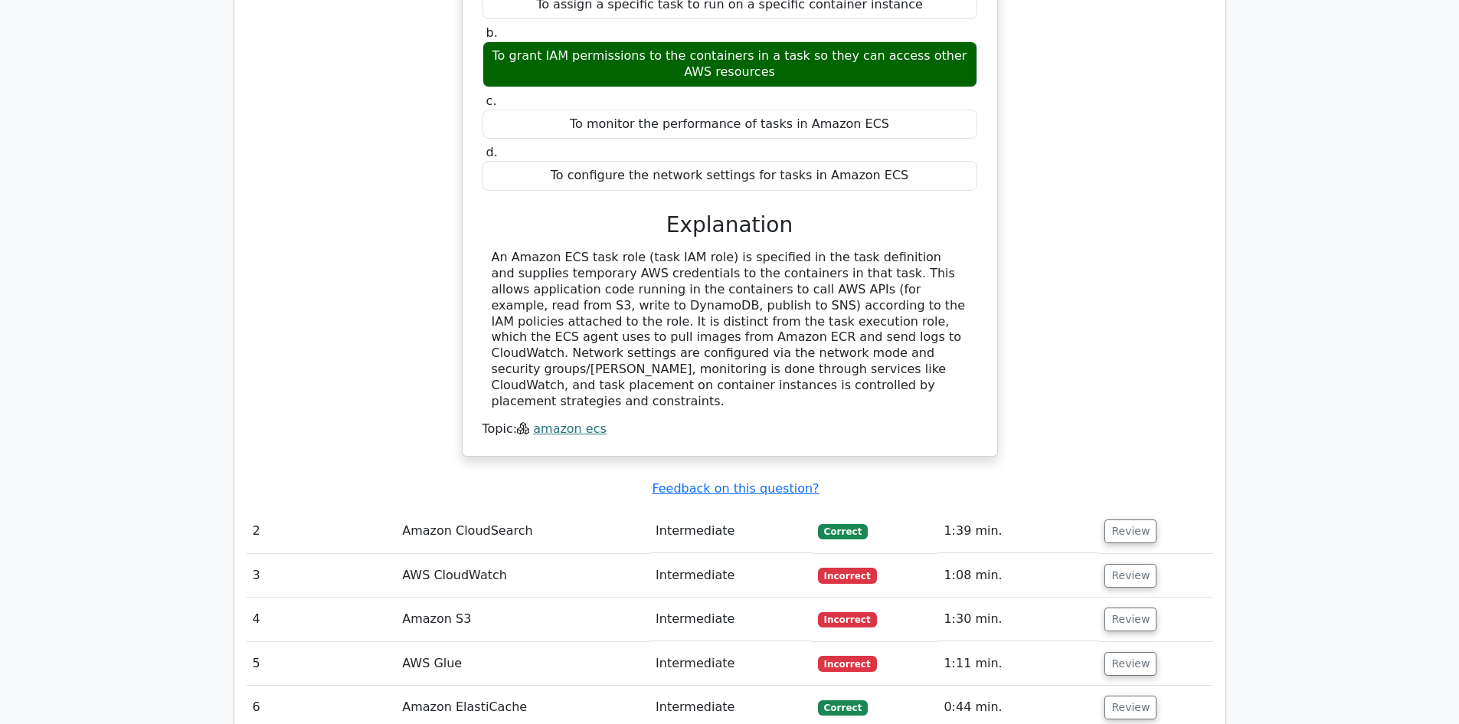
scroll to position [1570, 0]
click at [1113, 563] on button "Review" at bounding box center [1131, 575] width 52 height 24
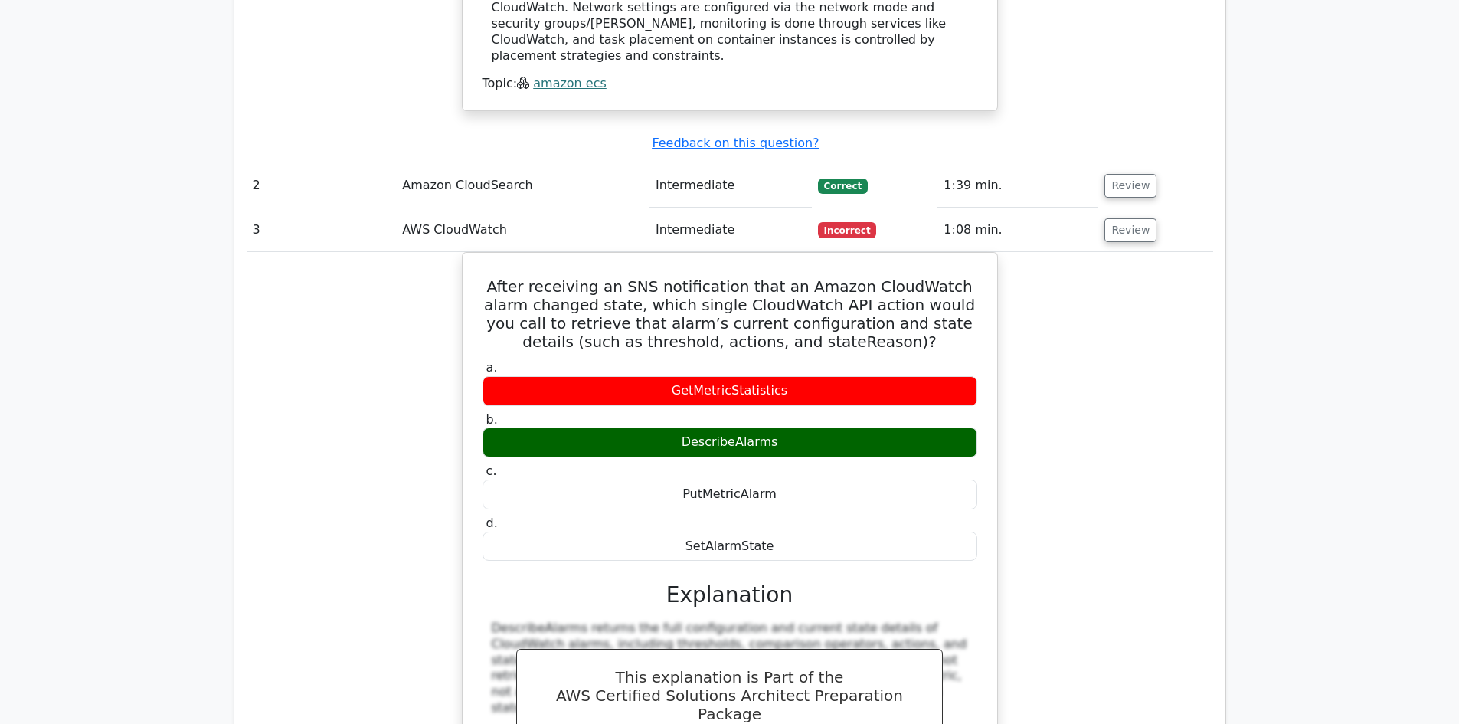
scroll to position [1953, 0]
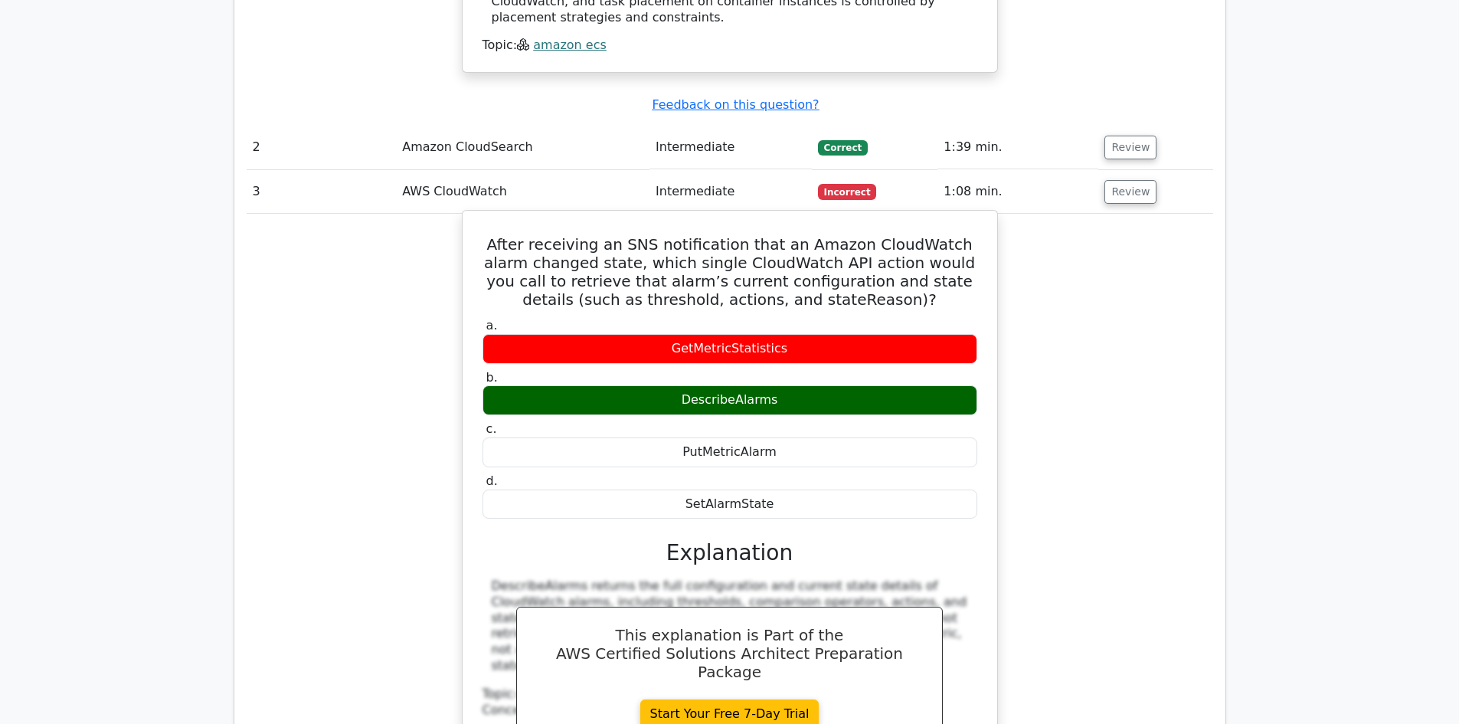
click at [817, 437] on div "PutMetricAlarm" at bounding box center [730, 452] width 495 height 30
click at [812, 490] on div "SetAlarmState" at bounding box center [730, 505] width 495 height 30
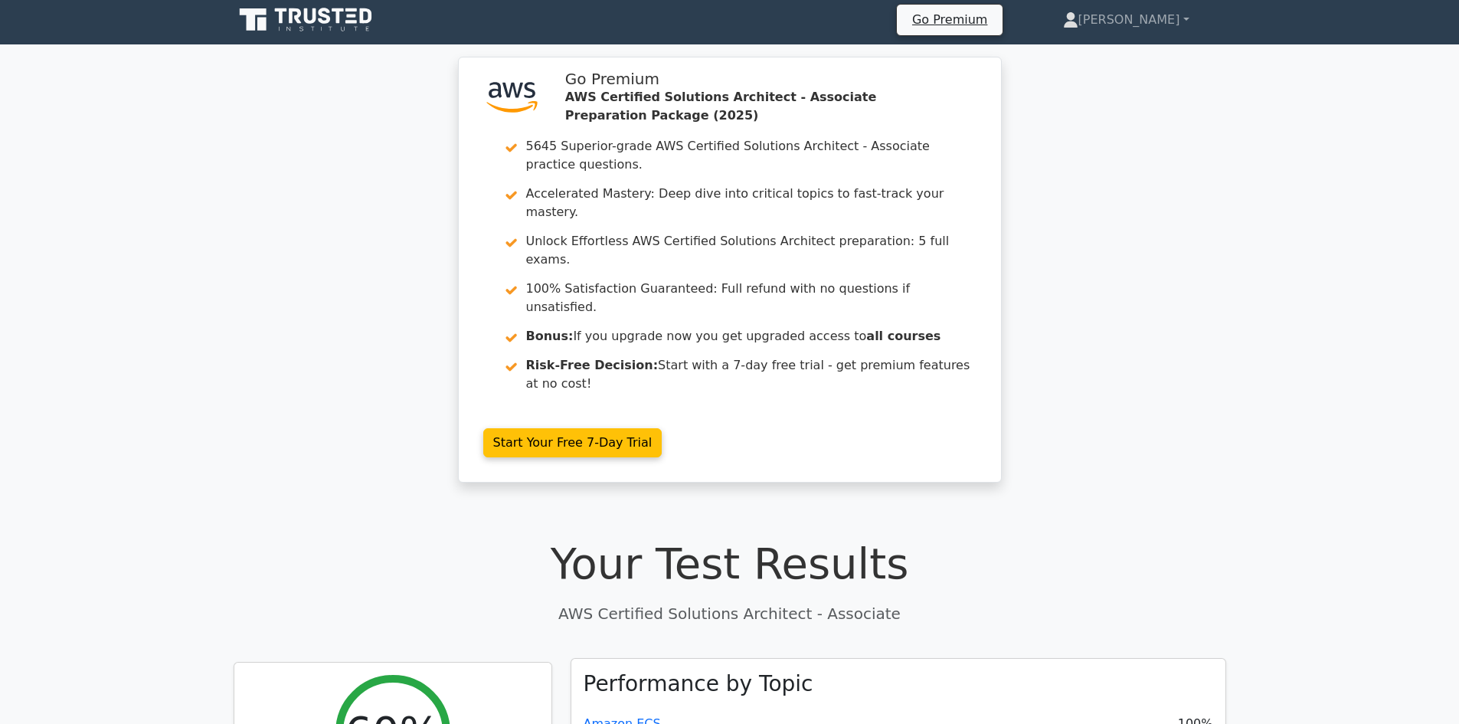
scroll to position [0, 0]
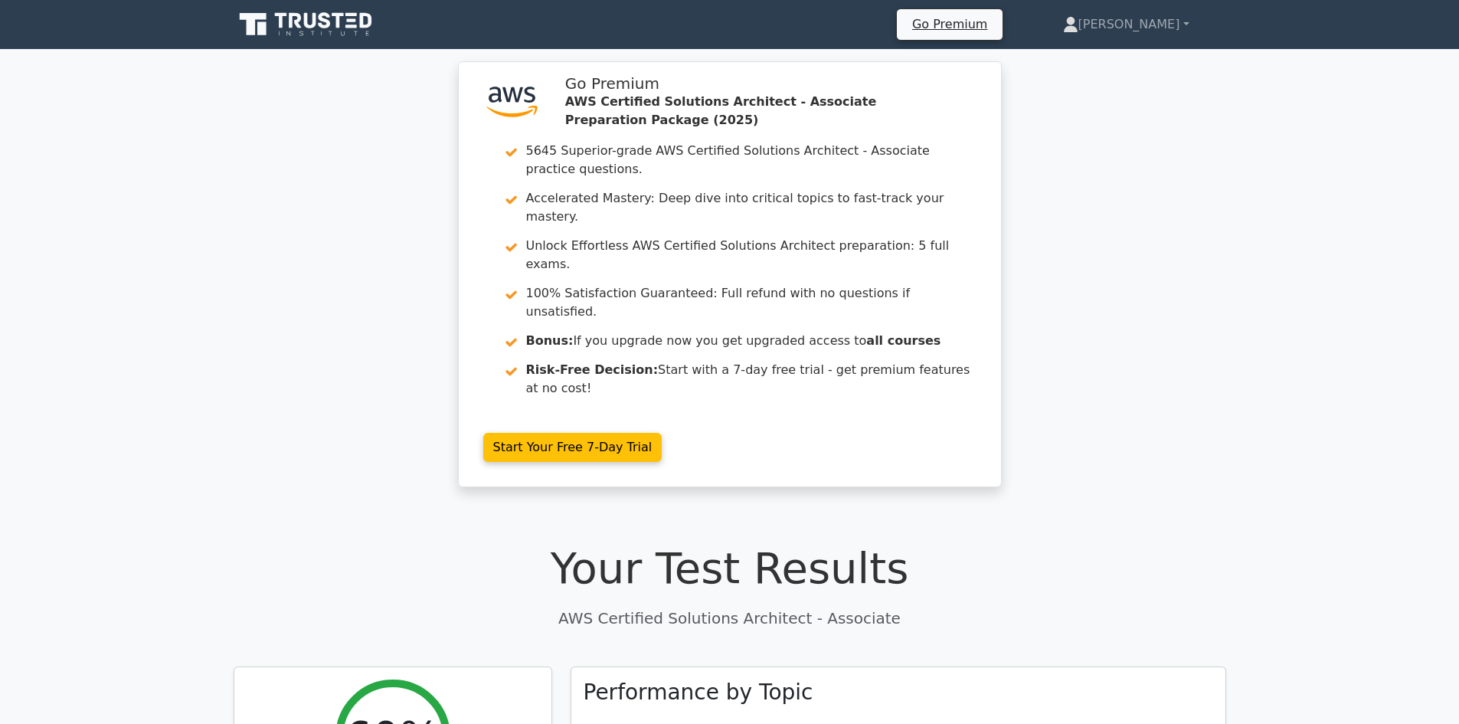
drag, startPoint x: 378, startPoint y: 322, endPoint x: 405, endPoint y: 317, distance: 27.2
click at [385, 319] on div ".st0{fill:#252F3E;} .st1{fill-rule:evenodd;clip-rule:evenodd;fill:#FF9900;} Go …" at bounding box center [729, 283] width 1459 height 444
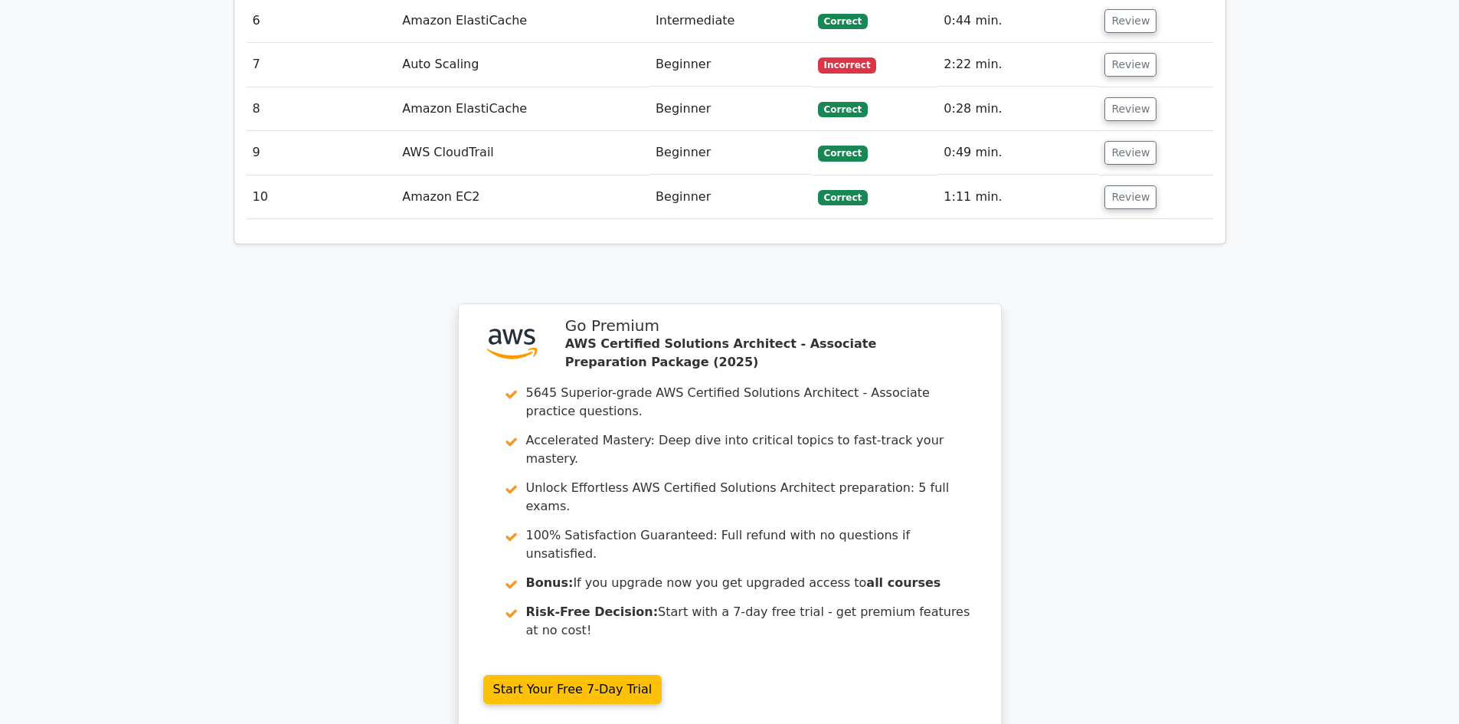
scroll to position [2988, 0]
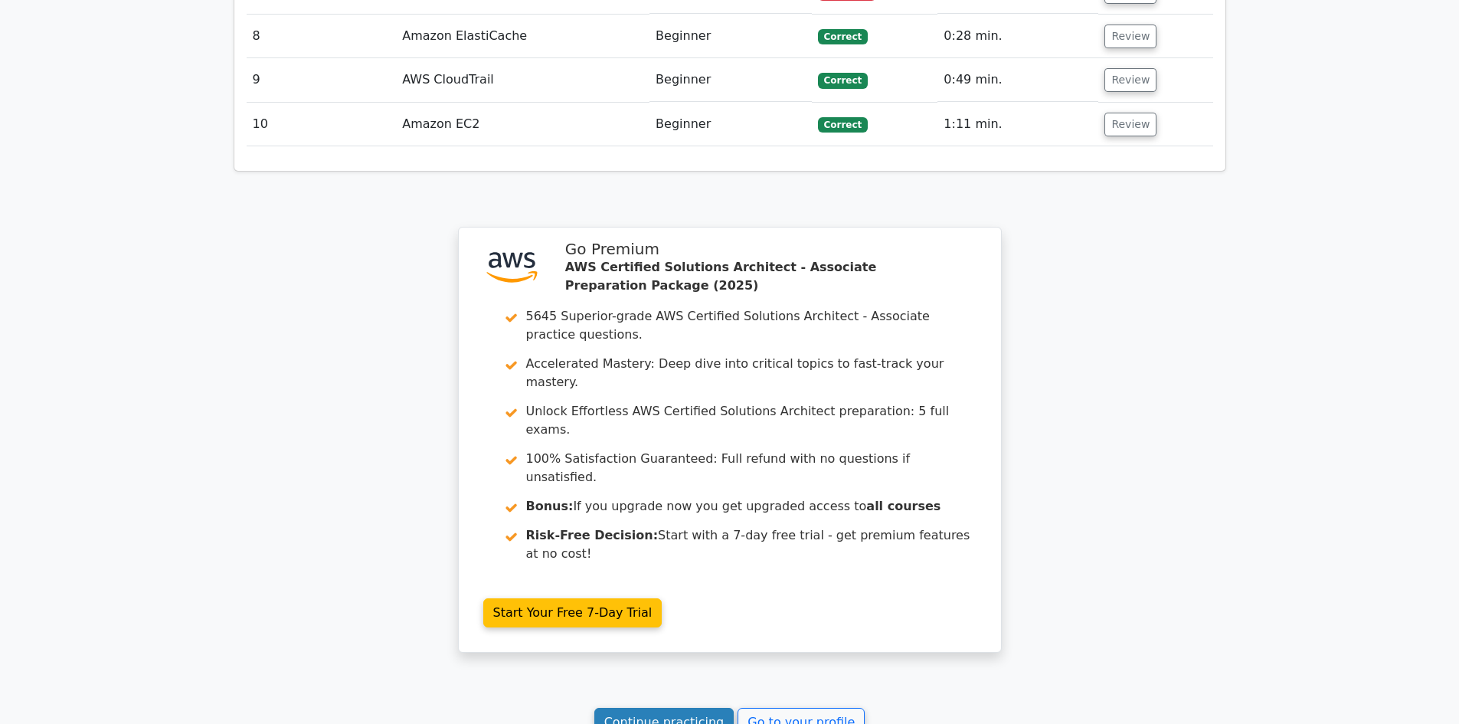
click at [707, 708] on link "Continue practicing" at bounding box center [664, 722] width 140 height 29
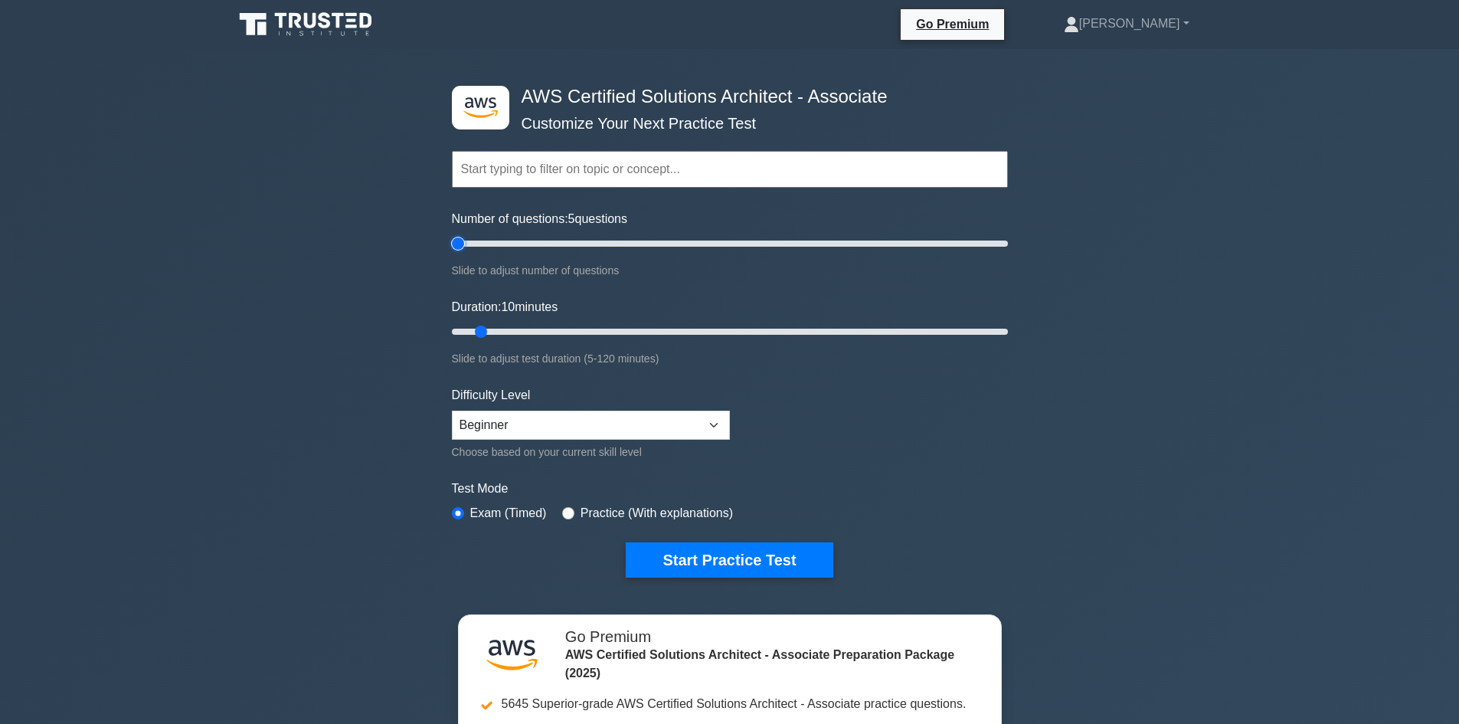
type input "5"
click at [463, 241] on input "Number of questions: 5 questions" at bounding box center [730, 243] width 556 height 18
click at [1032, 339] on div ".st0{fill:#252F3E;} .st1{fill-rule:evenodd;clip-rule:evenodd;fill:#FF9900;} AWS…" at bounding box center [729, 509] width 1459 height 921
click at [1173, 326] on div ".st0{fill:#252F3E;} .st1{fill-rule:evenodd;clip-rule:evenodd;fill:#FF9900;} AWS…" at bounding box center [729, 509] width 1459 height 921
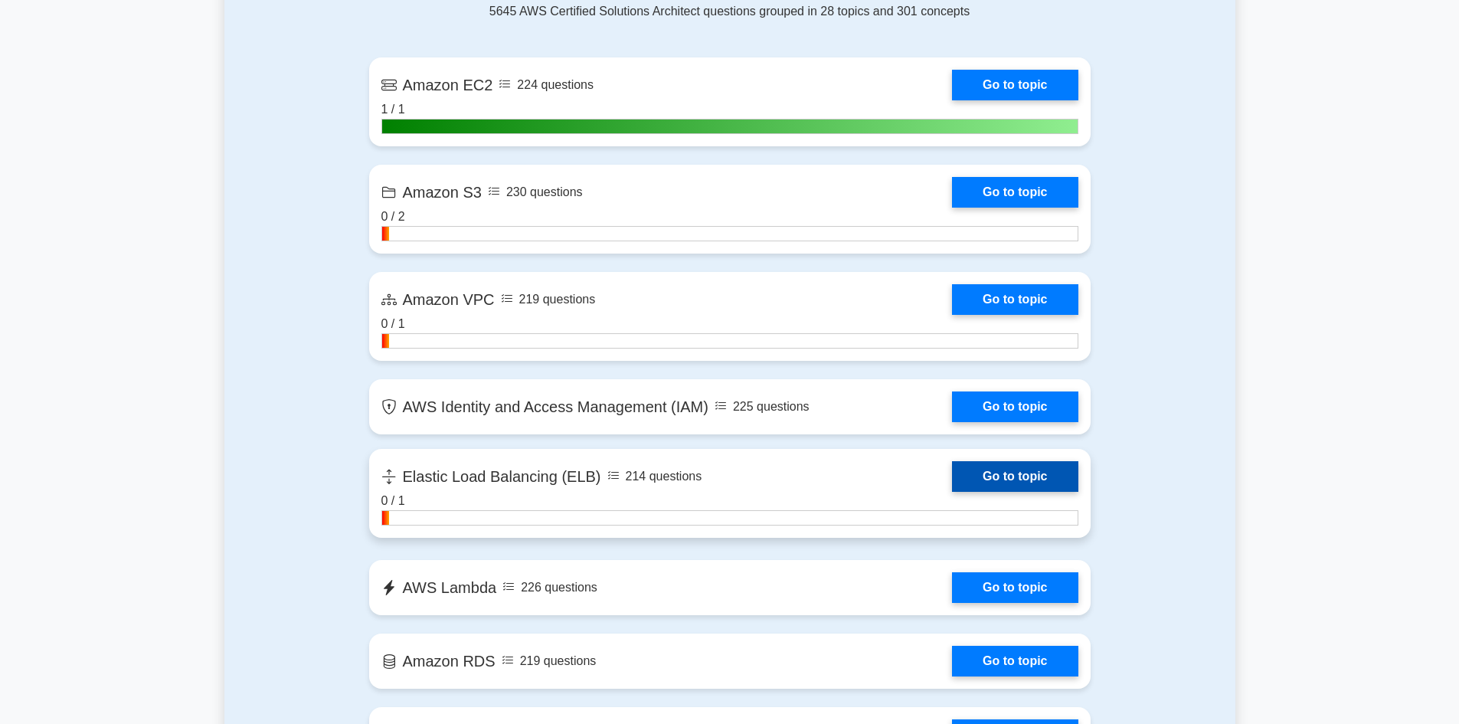
scroll to position [919, 0]
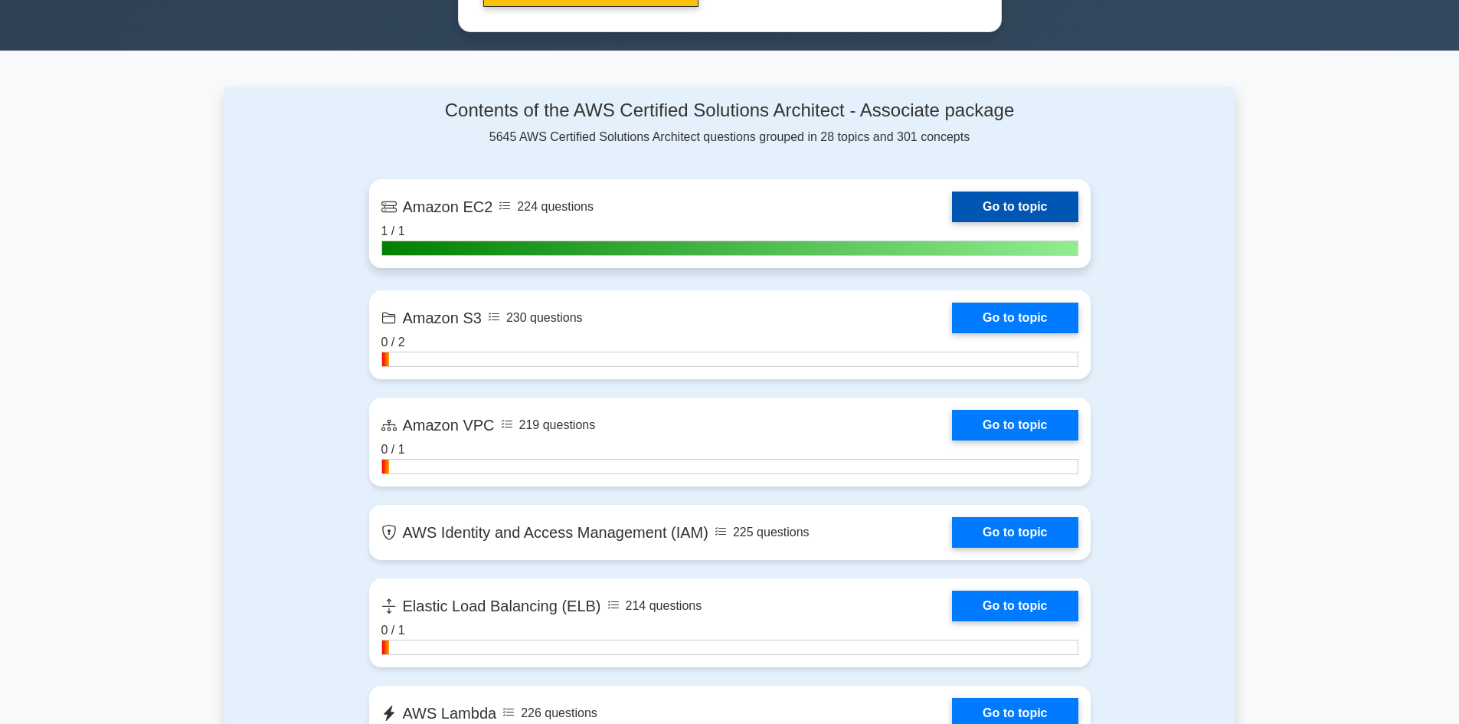
click at [1010, 193] on link "Go to topic" at bounding box center [1015, 207] width 126 height 31
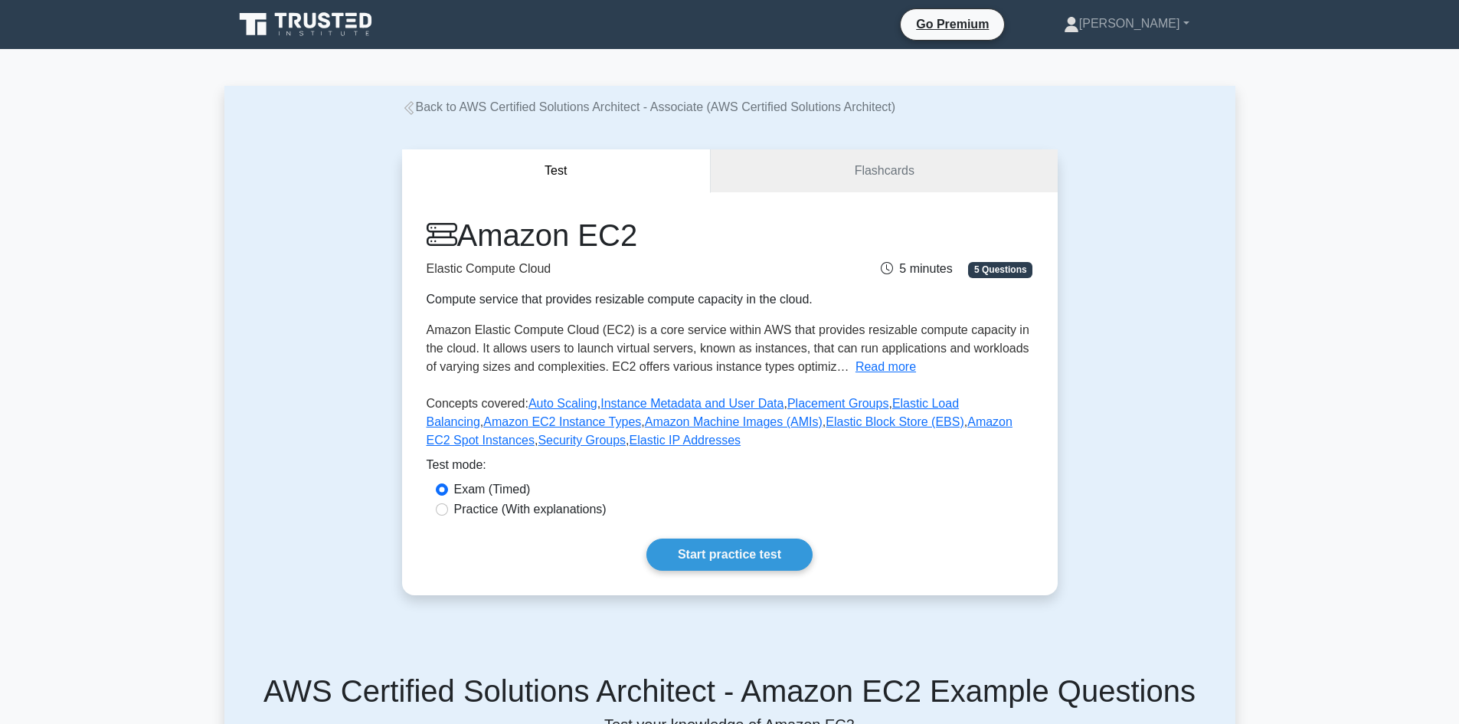
click at [876, 194] on div "Amazon EC2 Elastic Compute Cloud Compute service that provides resizable comput…" at bounding box center [730, 393] width 656 height 403
click at [885, 178] on link "Flashcards" at bounding box center [884, 171] width 346 height 44
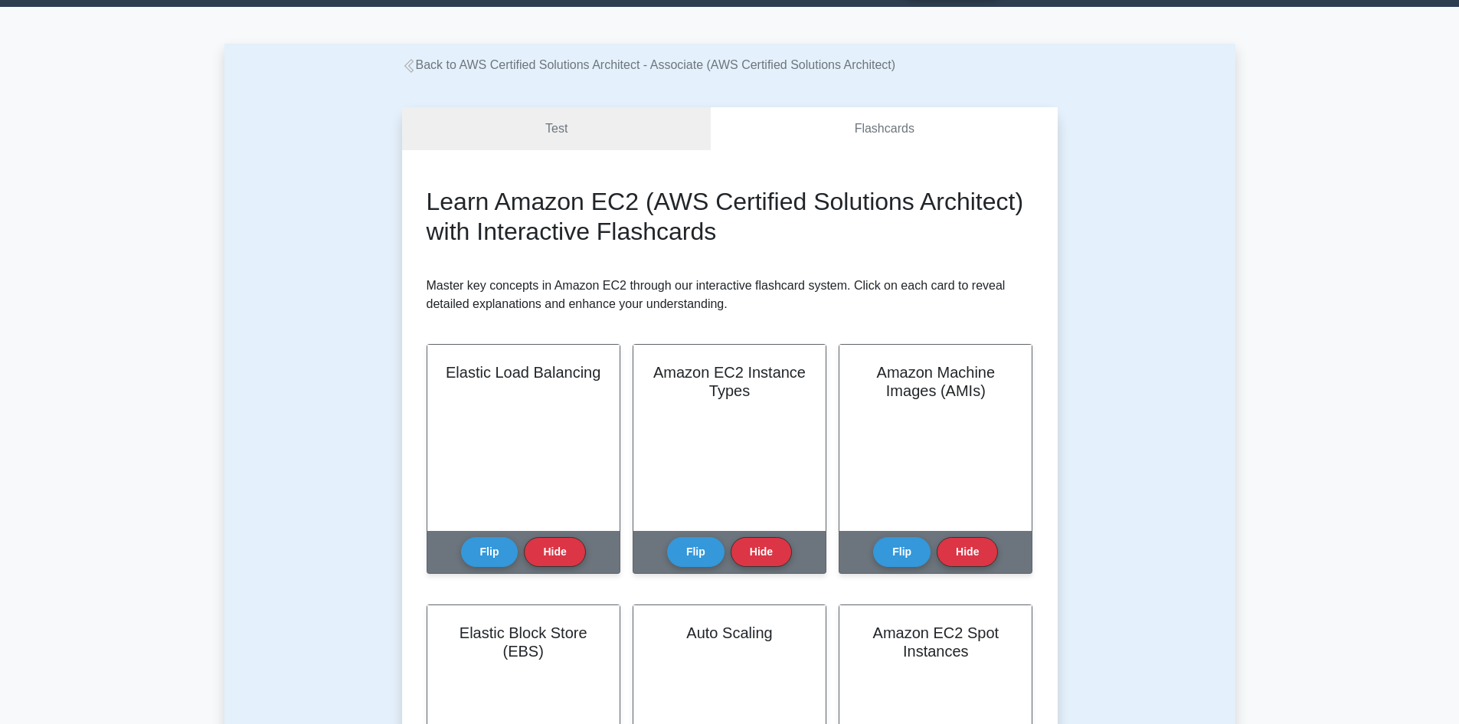
scroll to position [77, 0]
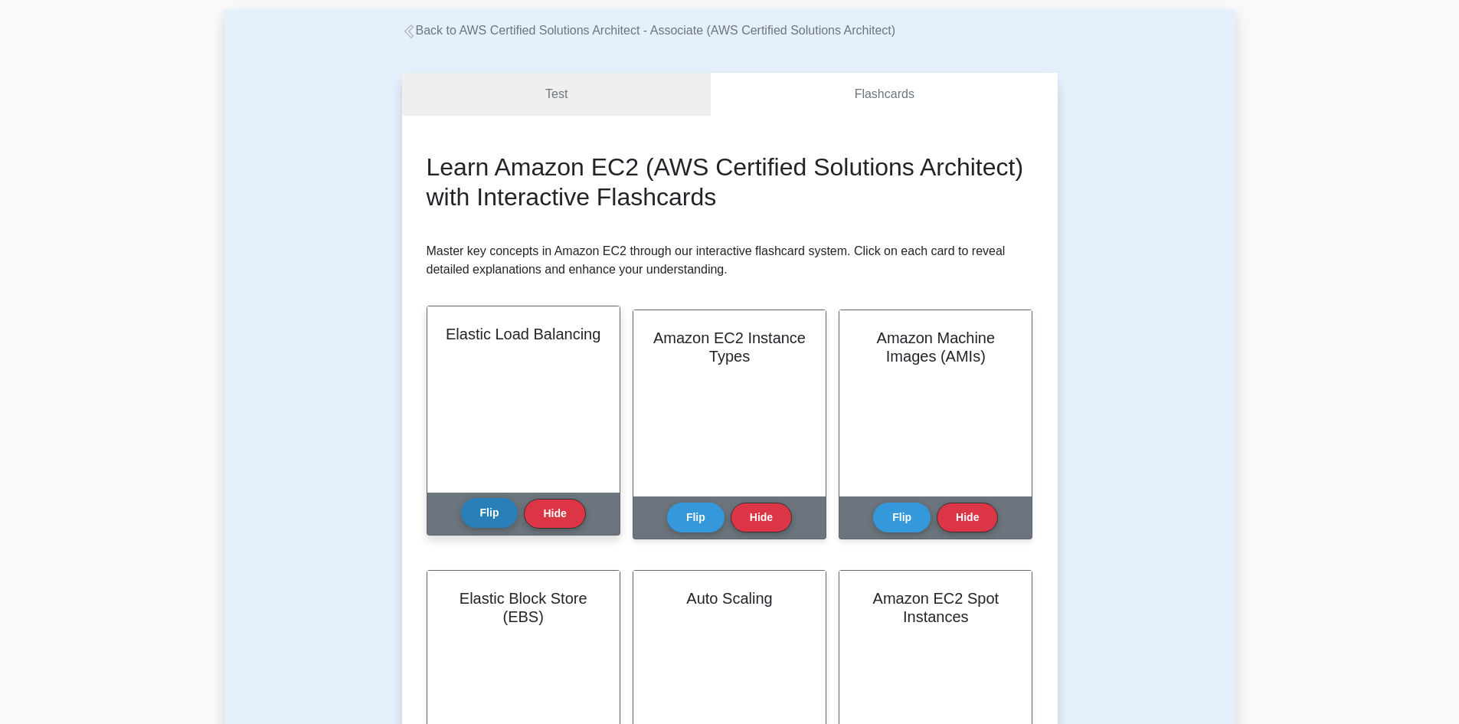
click at [470, 510] on button "Flip" at bounding box center [489, 513] width 57 height 30
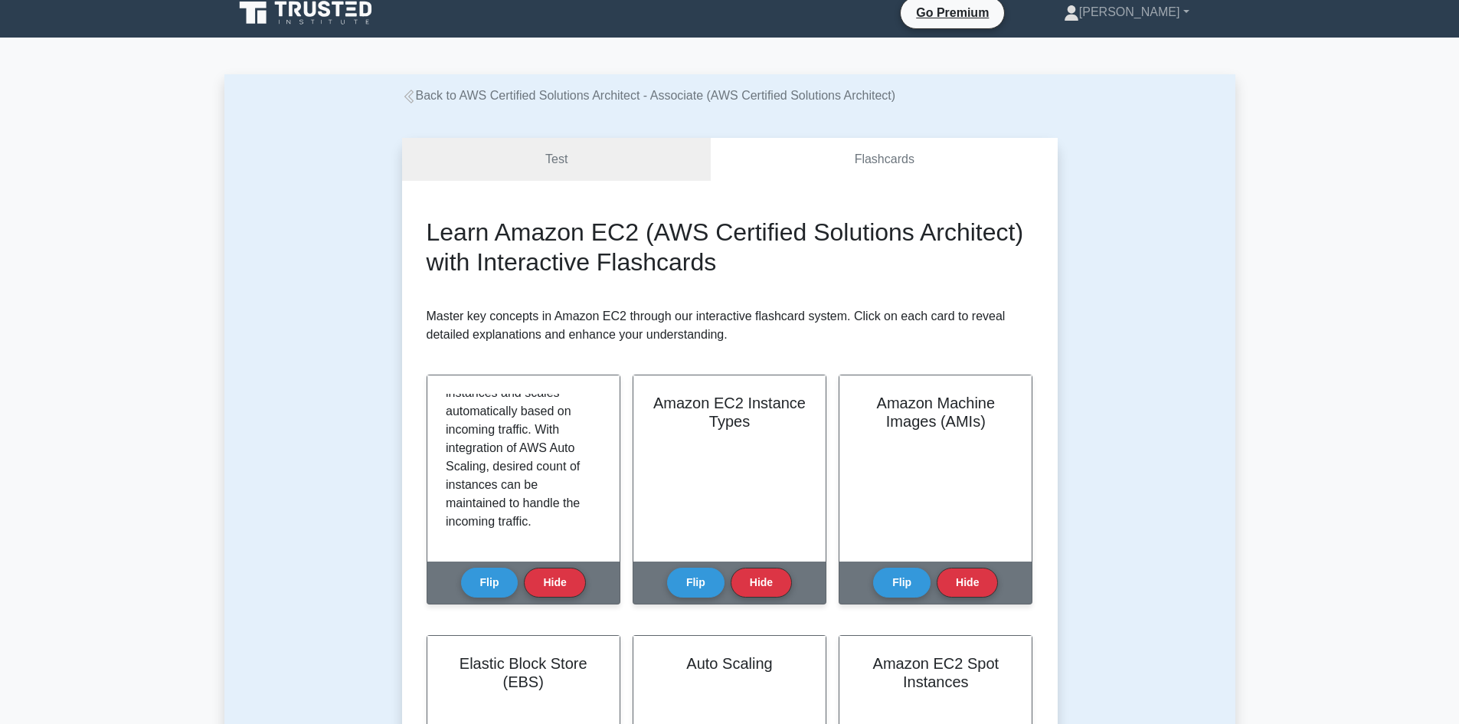
scroll to position [0, 0]
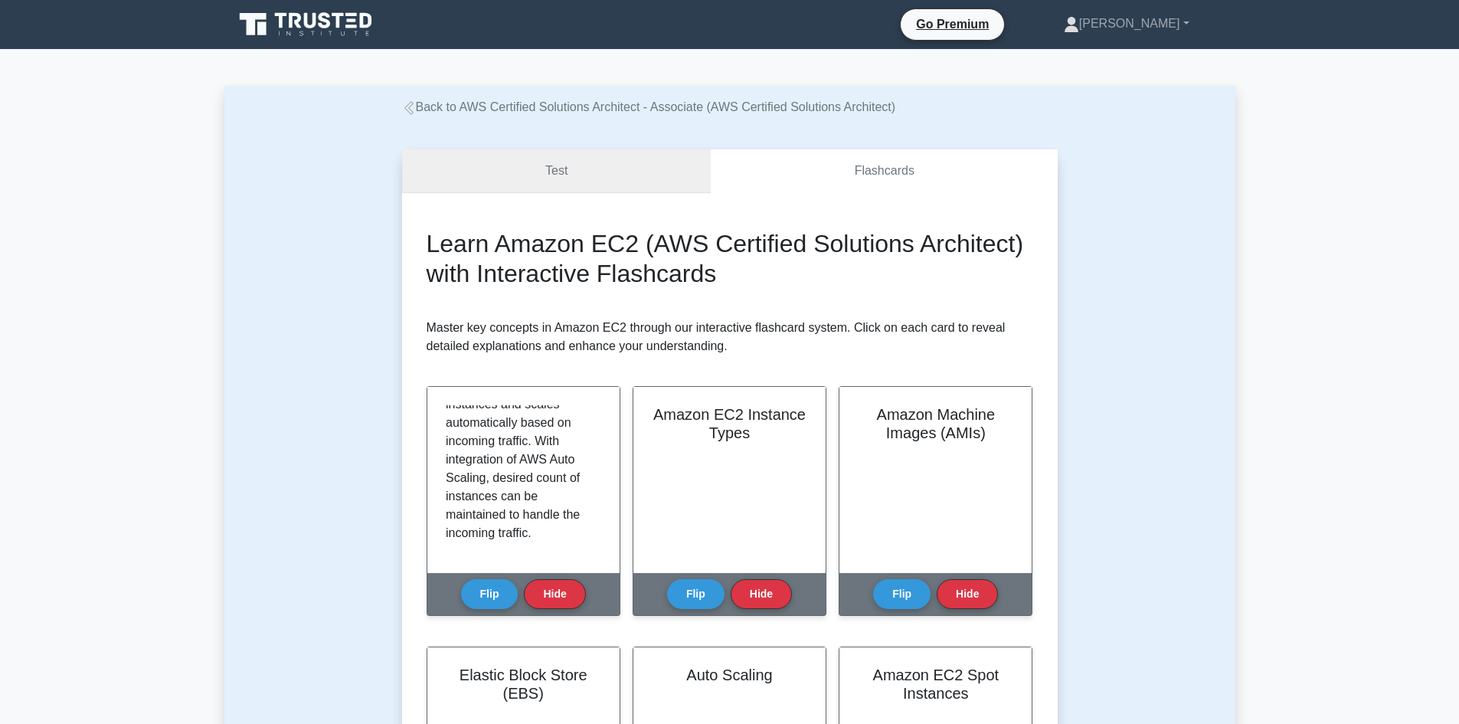
click at [610, 182] on link "Test" at bounding box center [556, 171] width 309 height 44
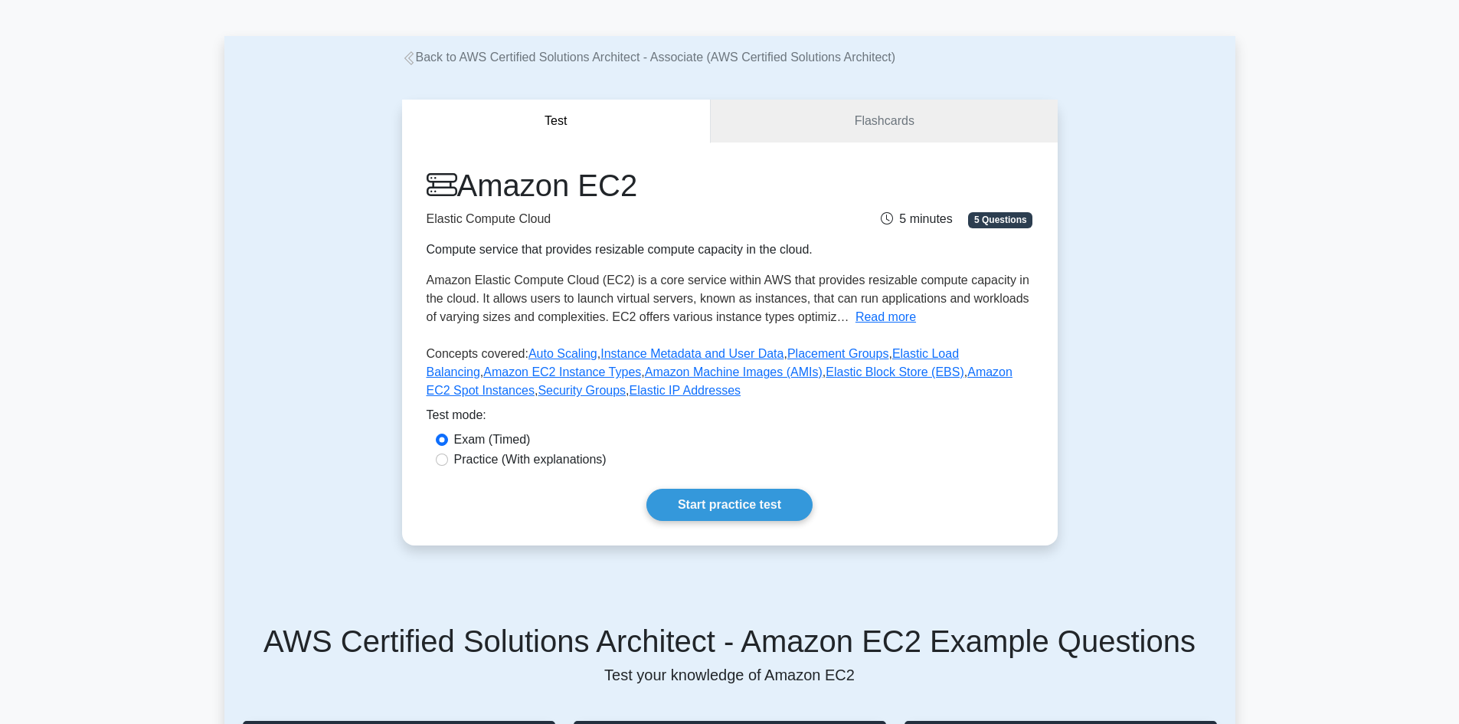
scroll to position [77, 0]
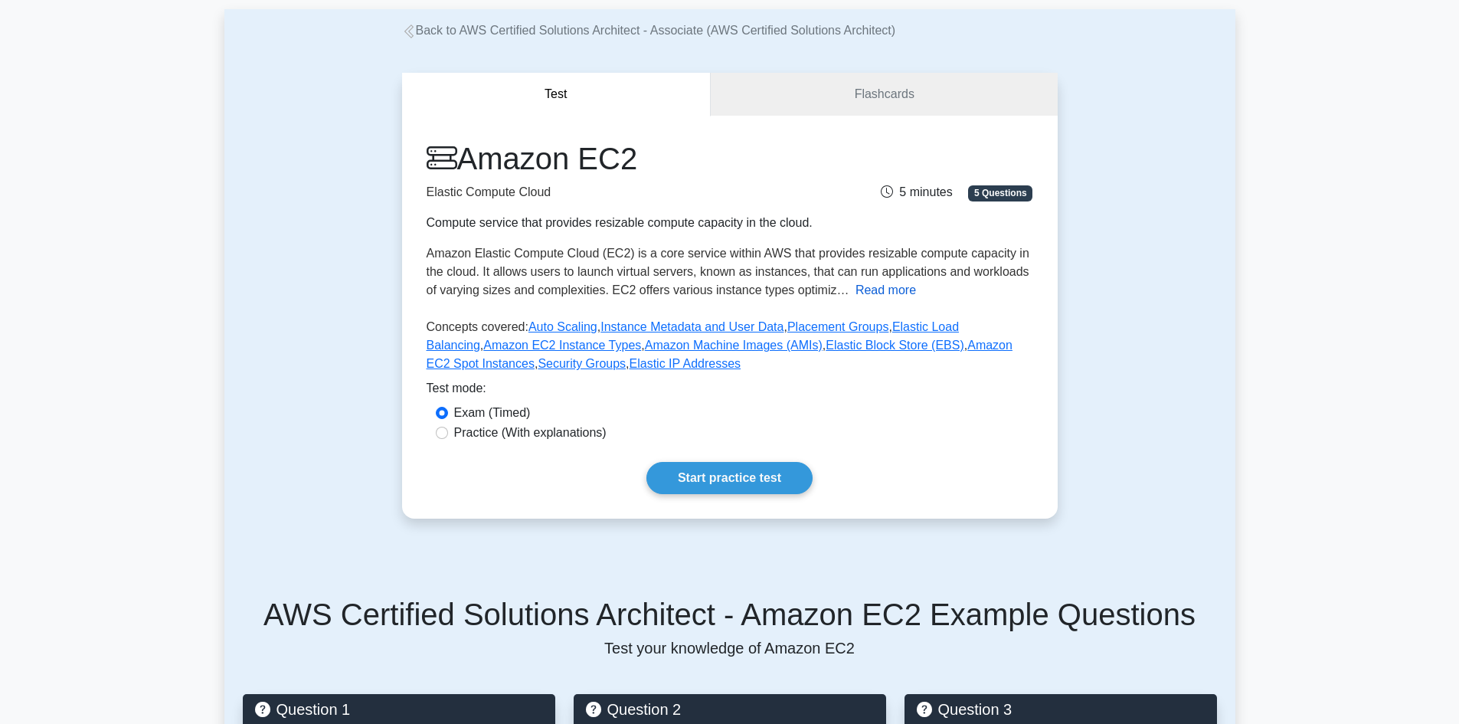
click at [881, 289] on button "Read more" at bounding box center [886, 290] width 61 height 18
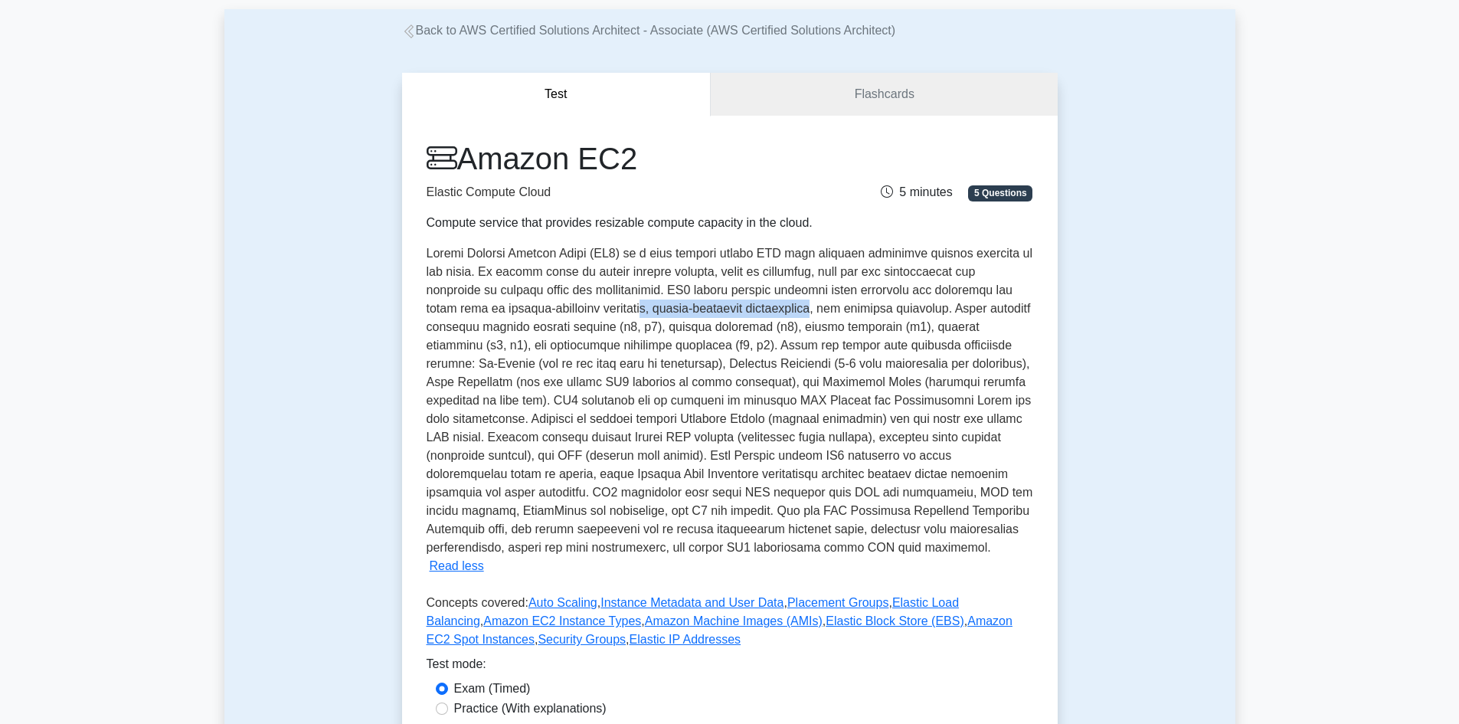
drag, startPoint x: 580, startPoint y: 316, endPoint x: 756, endPoint y: 308, distance: 176.4
click at [755, 308] on span at bounding box center [730, 400] width 607 height 307
click at [838, 309] on span at bounding box center [730, 400] width 607 height 307
drag, startPoint x: 761, startPoint y: 309, endPoint x: 873, endPoint y: 309, distance: 111.8
click at [873, 309] on span at bounding box center [730, 400] width 607 height 307
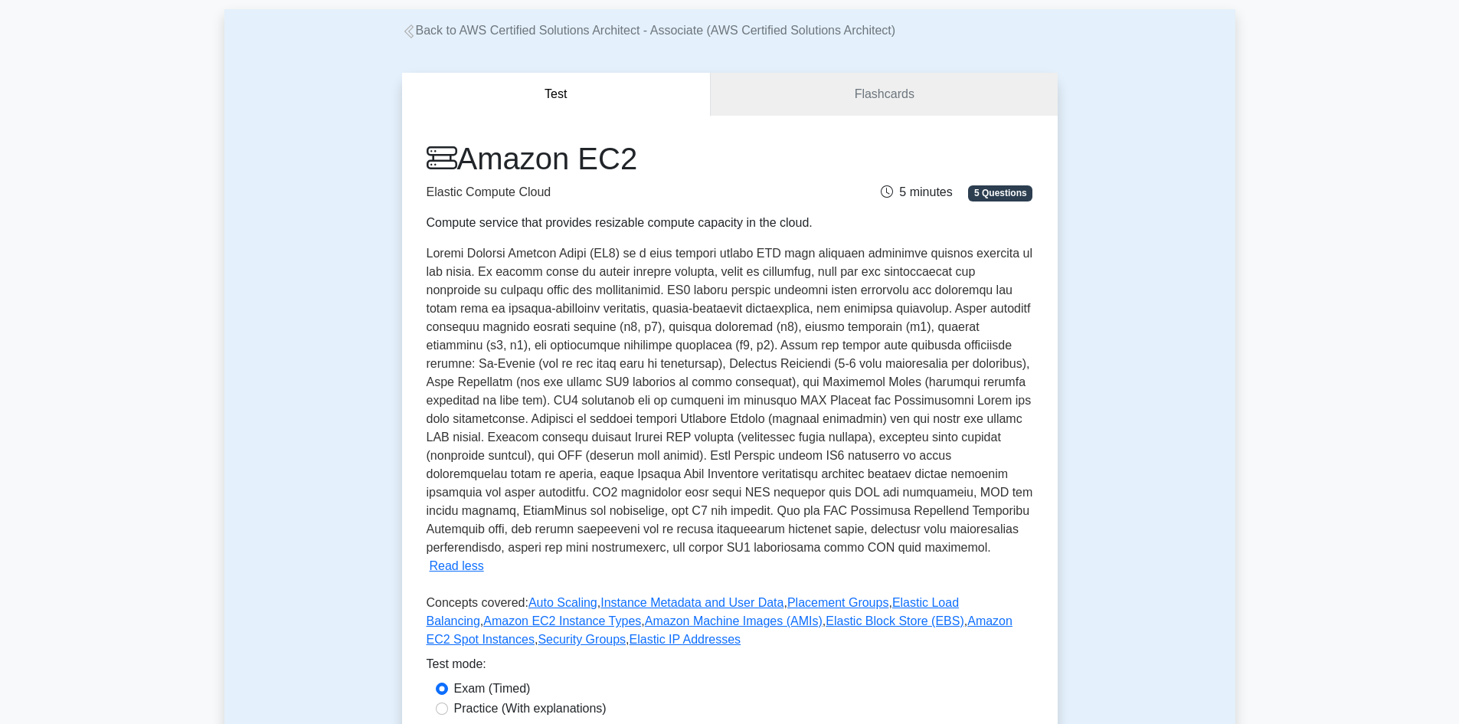
click at [890, 310] on span at bounding box center [730, 400] width 607 height 307
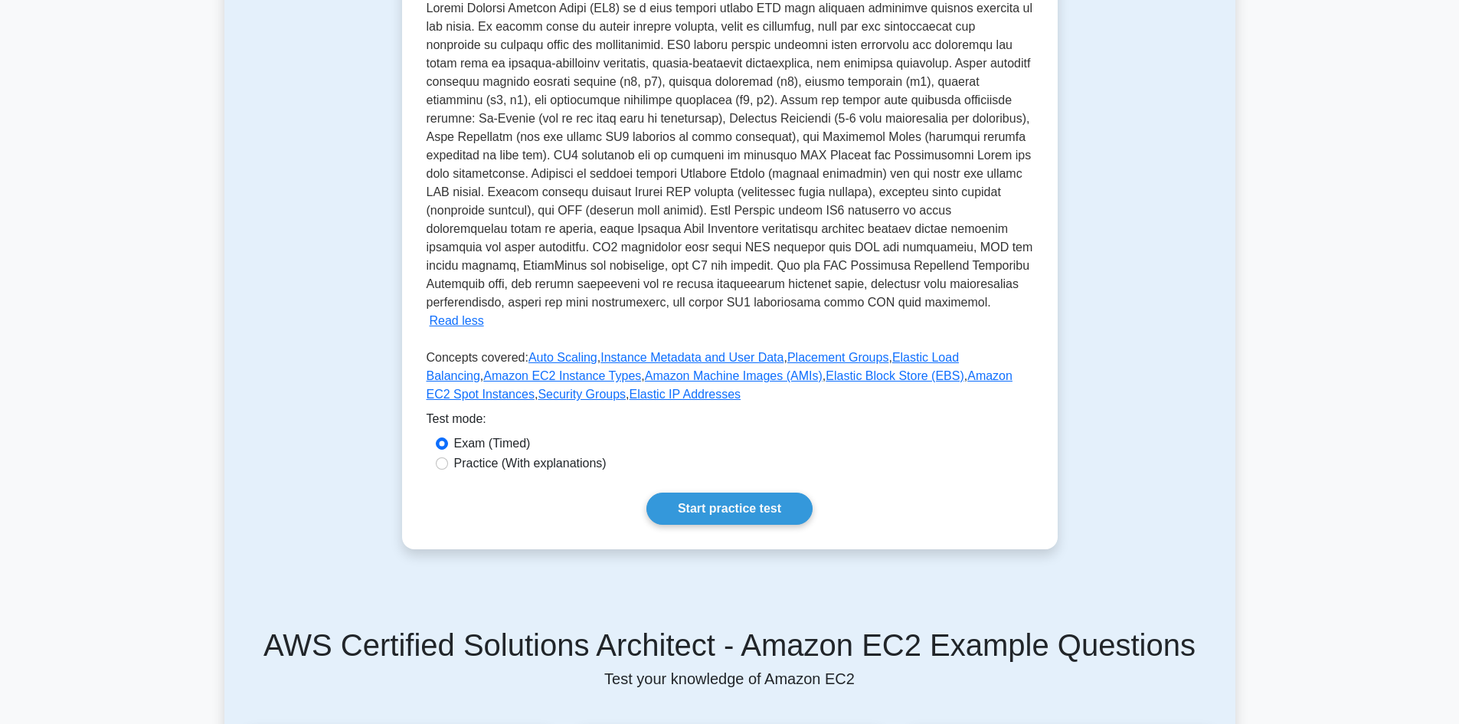
scroll to position [383, 0]
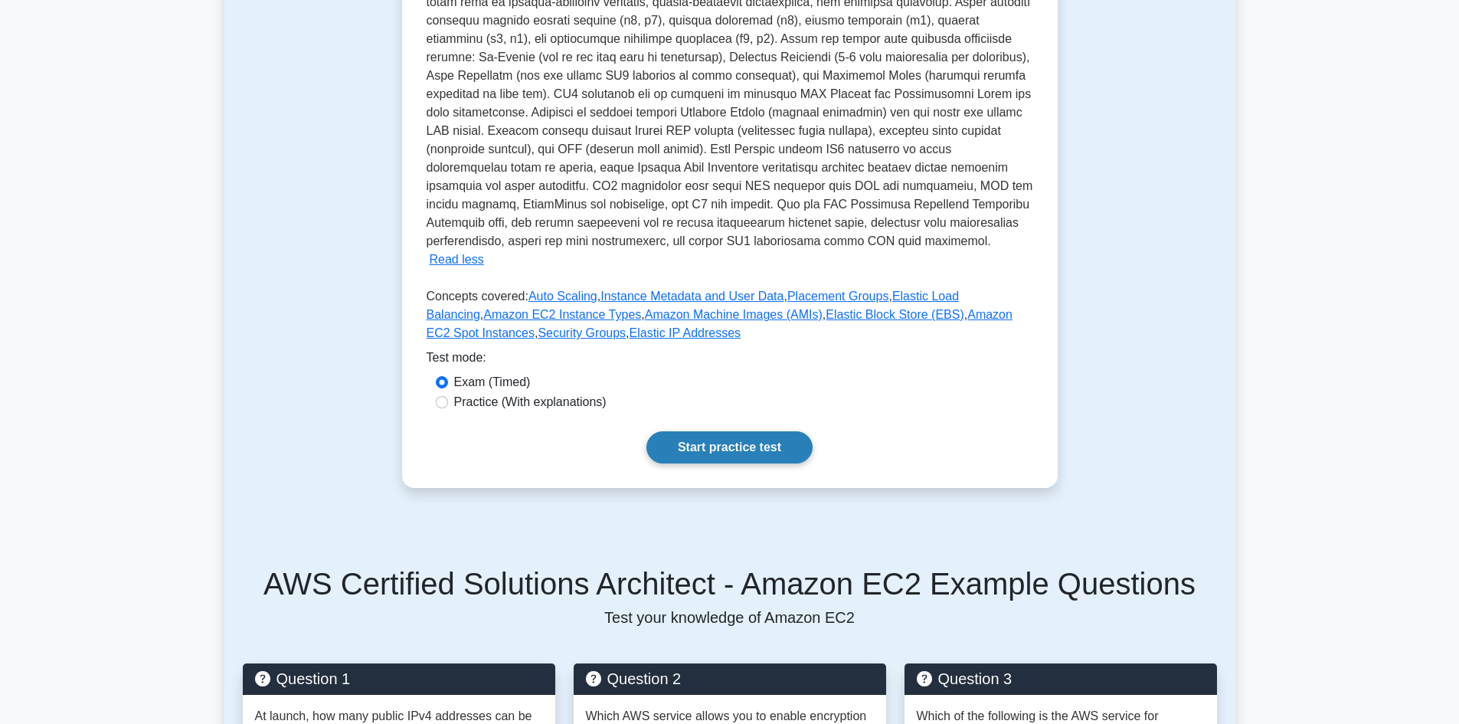
click at [738, 436] on link "Start practice test" at bounding box center [730, 447] width 166 height 32
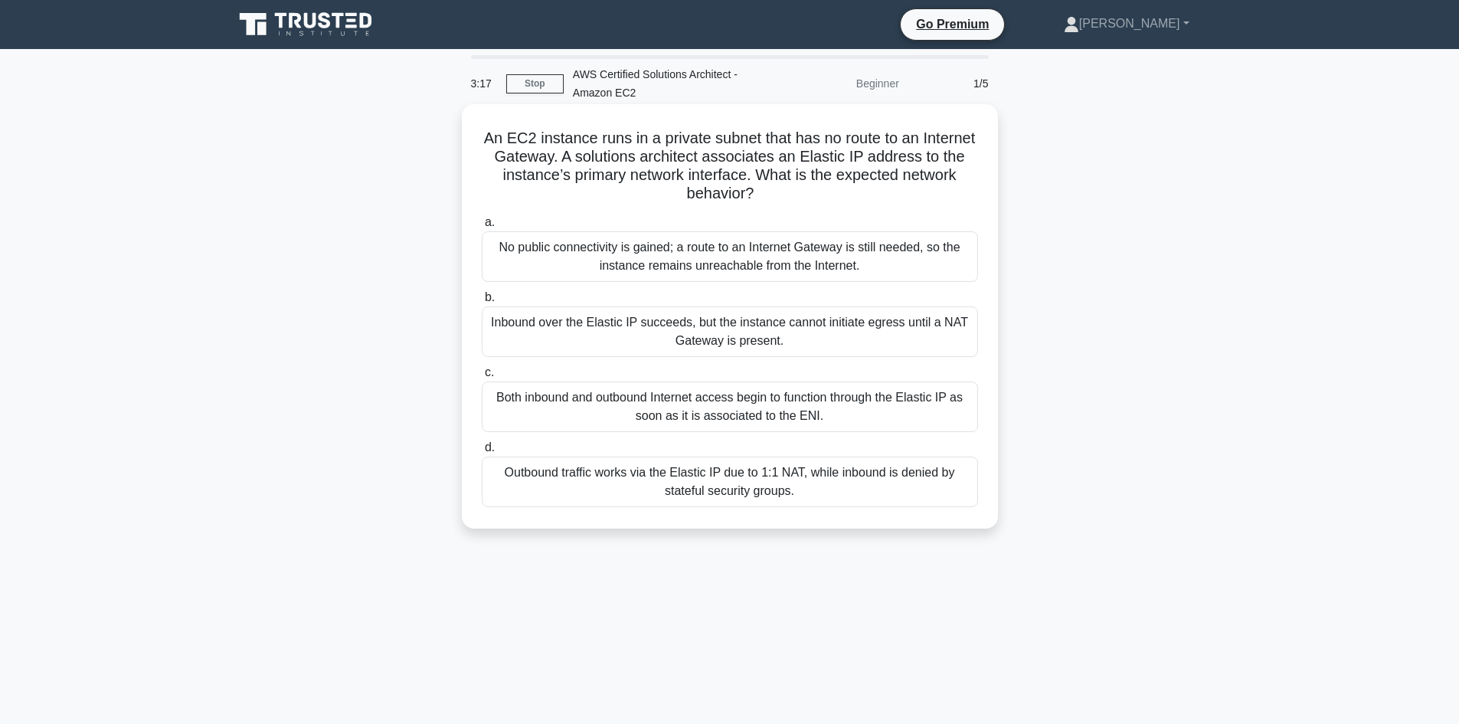
click at [696, 336] on div "Inbound over the Elastic IP succeeds, but the instance cannot initiate egress u…" at bounding box center [730, 331] width 496 height 51
click at [482, 303] on input "b. Inbound over the Elastic IP succeeds, but the instance cannot initiate egres…" at bounding box center [482, 298] width 0 height 10
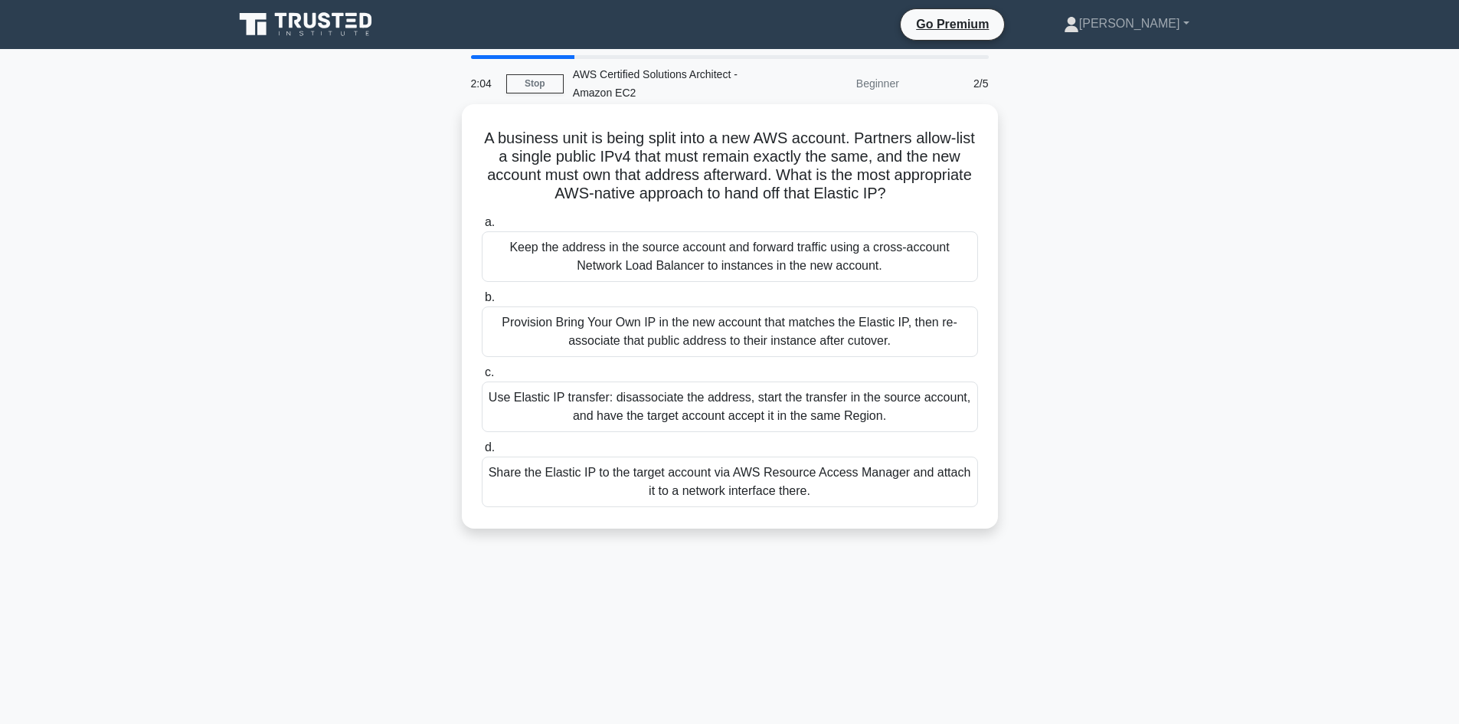
click at [775, 342] on div "Provision Bring Your Own IP in the new account that matches the Elastic IP, the…" at bounding box center [730, 331] width 496 height 51
click at [482, 303] on input "b. Provision Bring Your Own IP in the new account that matches the Elastic IP, …" at bounding box center [482, 298] width 0 height 10
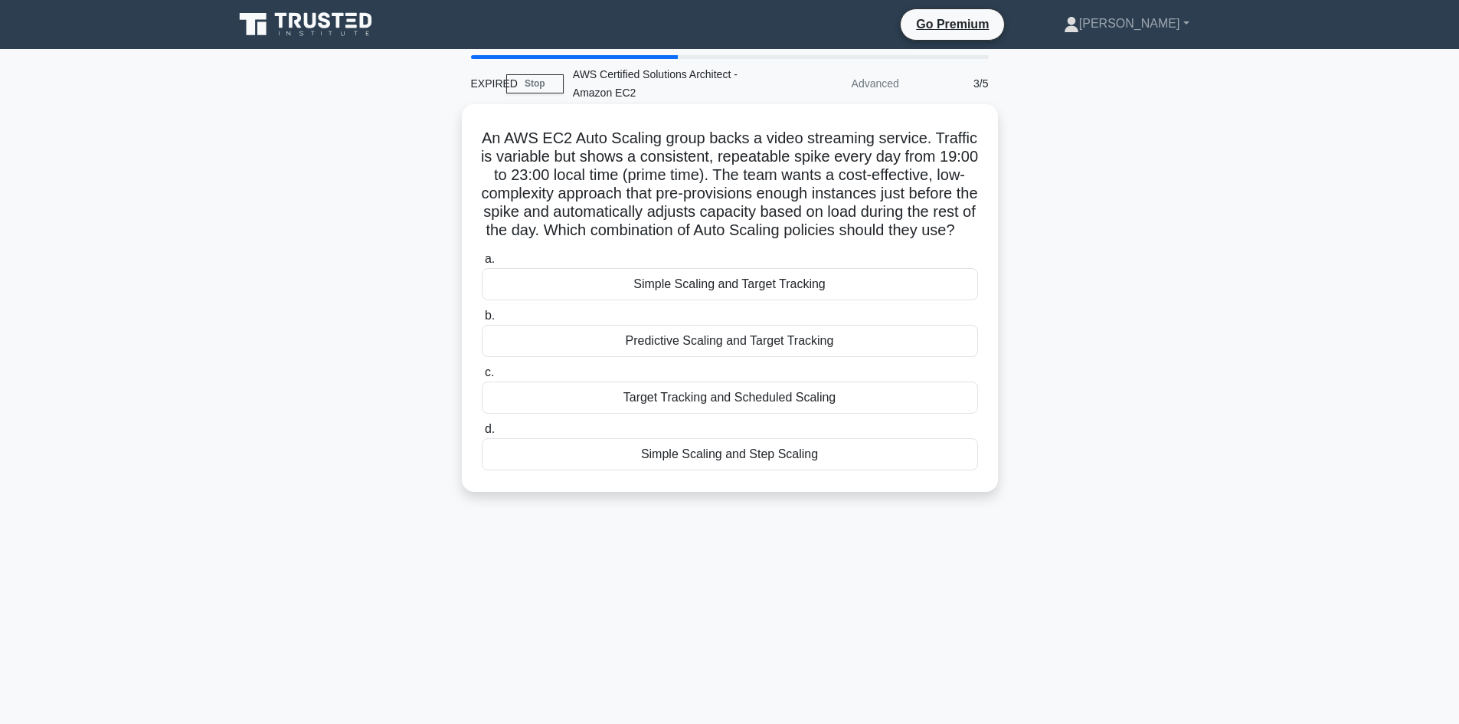
click at [742, 357] on div "Predictive Scaling and Target Tracking" at bounding box center [730, 341] width 496 height 32
click at [482, 321] on input "b. Predictive Scaling and Target Tracking" at bounding box center [482, 316] width 0 height 10
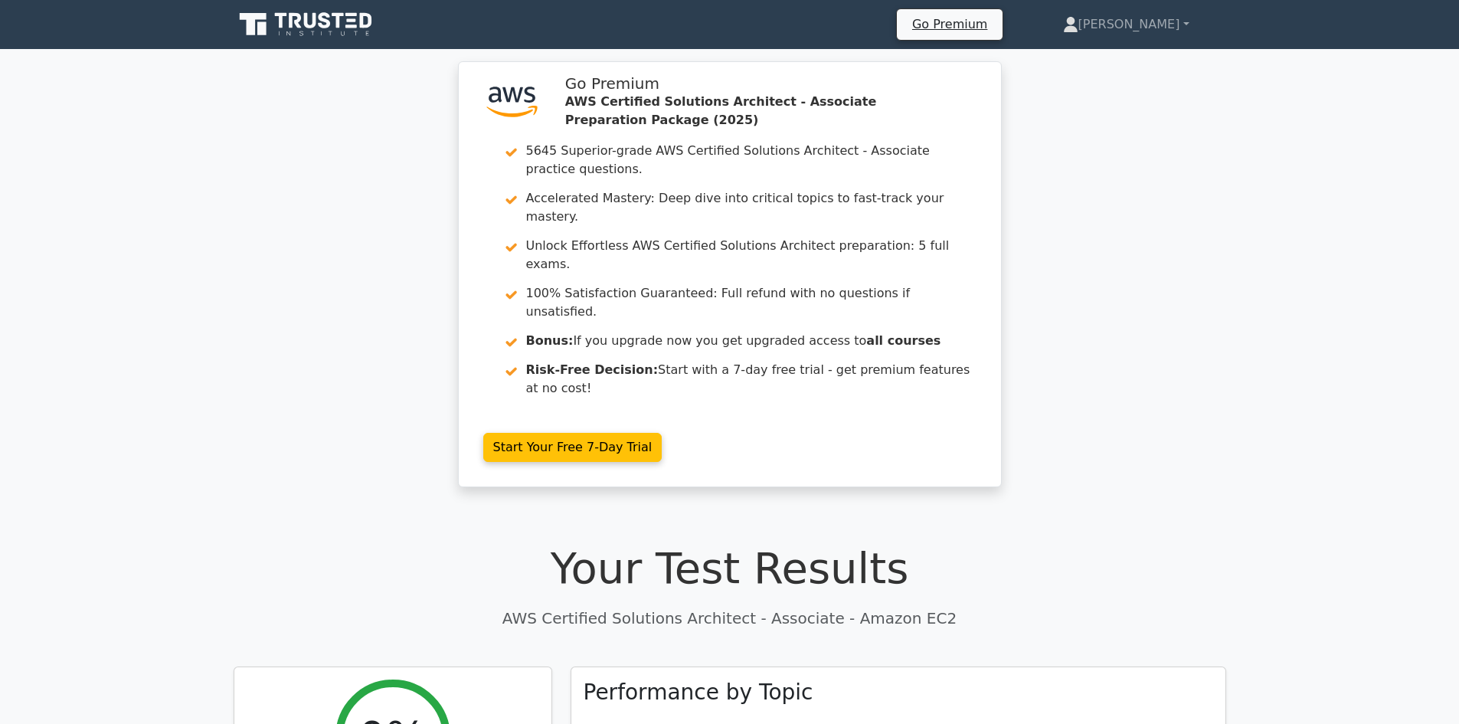
click at [1318, 214] on div ".st0{fill:#252F3E;} .st1{fill-rule:evenodd;clip-rule:evenodd;fill:#FF9900;} Go …" at bounding box center [729, 283] width 1459 height 444
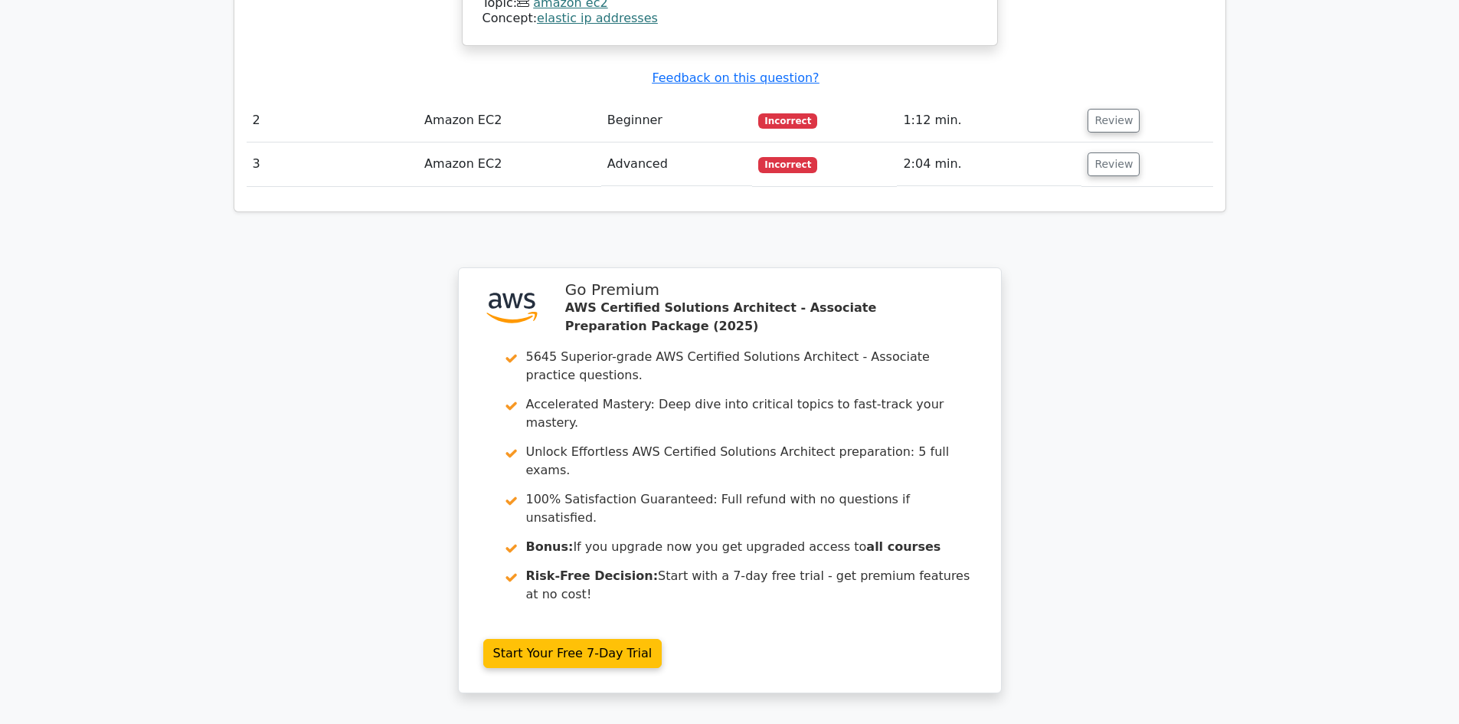
scroll to position [2145, 0]
